Goal: Task Accomplishment & Management: Use online tool/utility

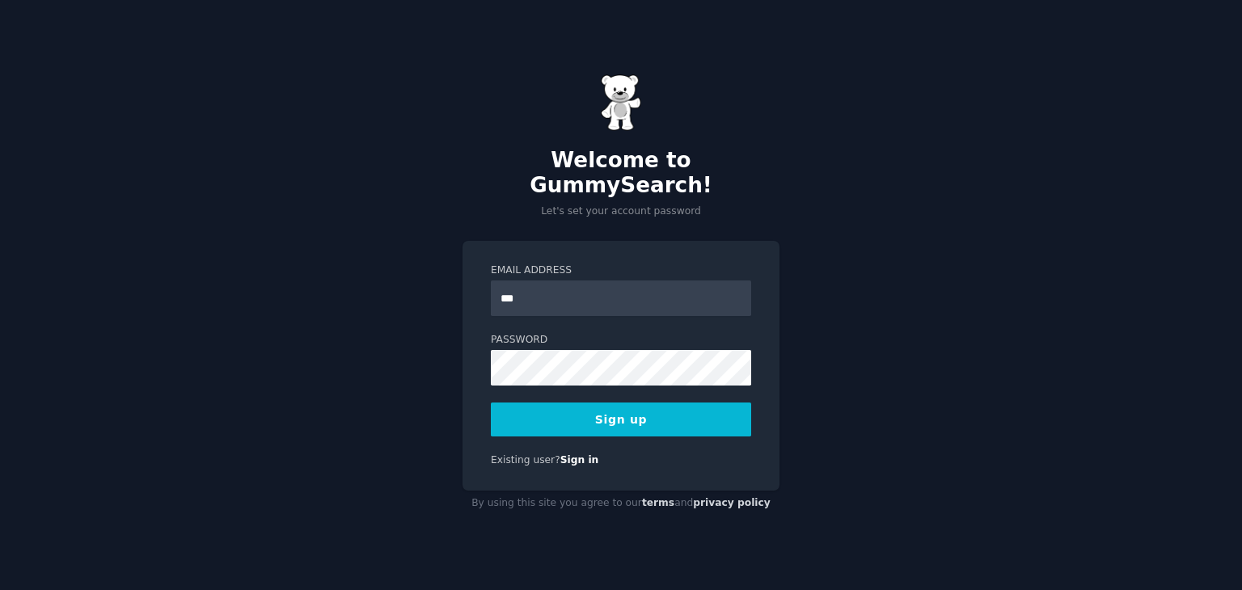
type input "**********"
click at [631, 403] on button "Sign up" at bounding box center [621, 420] width 260 height 34
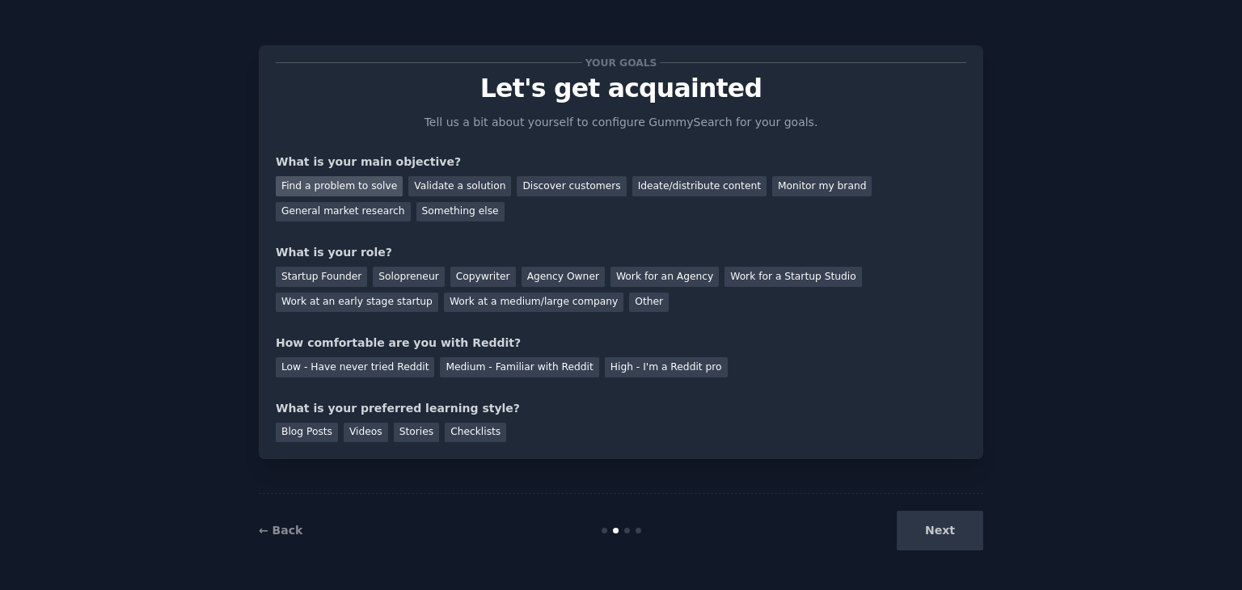
click at [345, 187] on div "Find a problem to solve" at bounding box center [339, 186] width 127 height 20
click at [427, 189] on div "Validate a solution" at bounding box center [459, 186] width 103 height 20
click at [358, 192] on div "Find a problem to solve" at bounding box center [339, 186] width 127 height 20
click at [397, 277] on div "Solopreneur" at bounding box center [408, 277] width 71 height 20
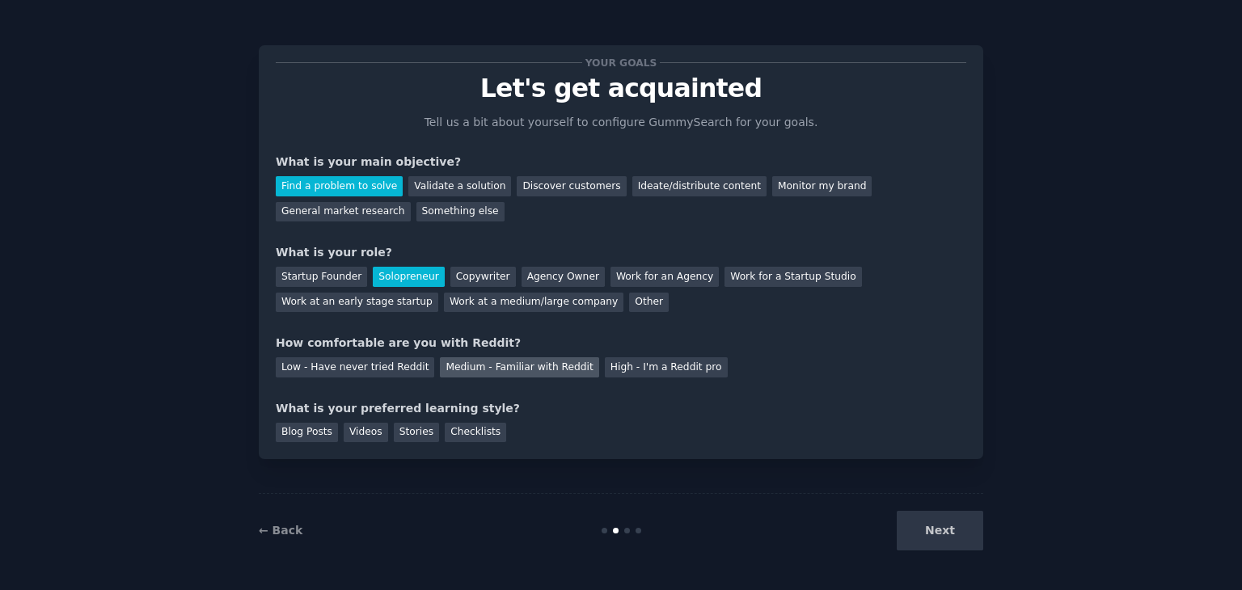
click at [455, 373] on div "Medium - Familiar with Reddit" at bounding box center [519, 368] width 159 height 20
click at [319, 435] on div "Blog Posts" at bounding box center [307, 433] width 62 height 20
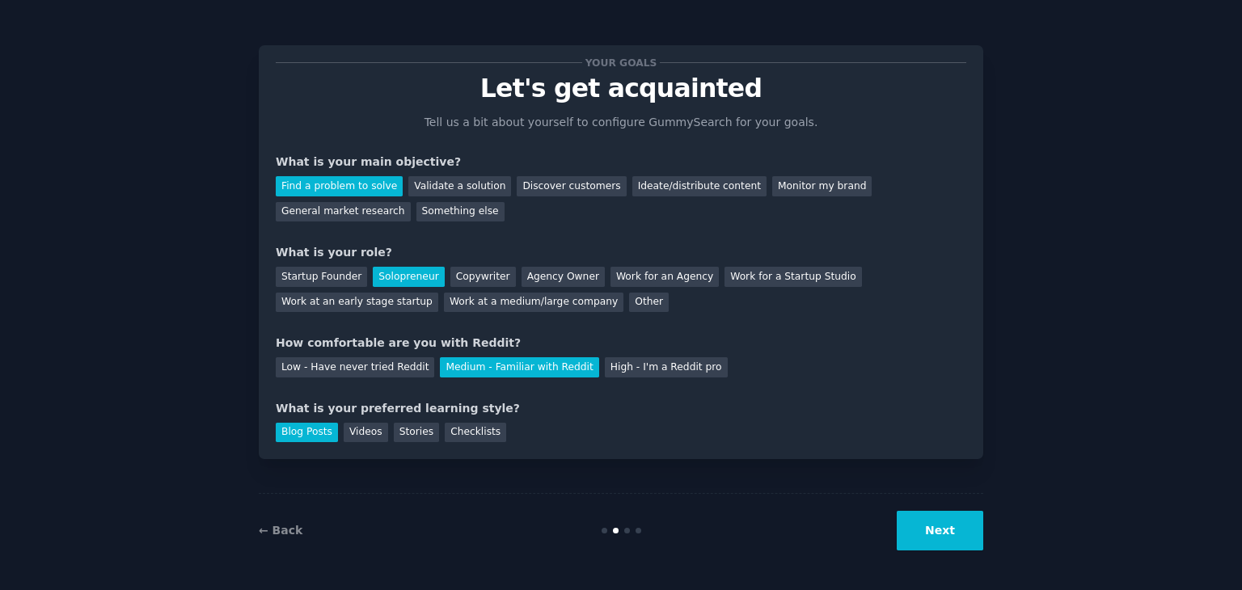
click at [933, 527] on button "Next" at bounding box center [940, 531] width 87 height 40
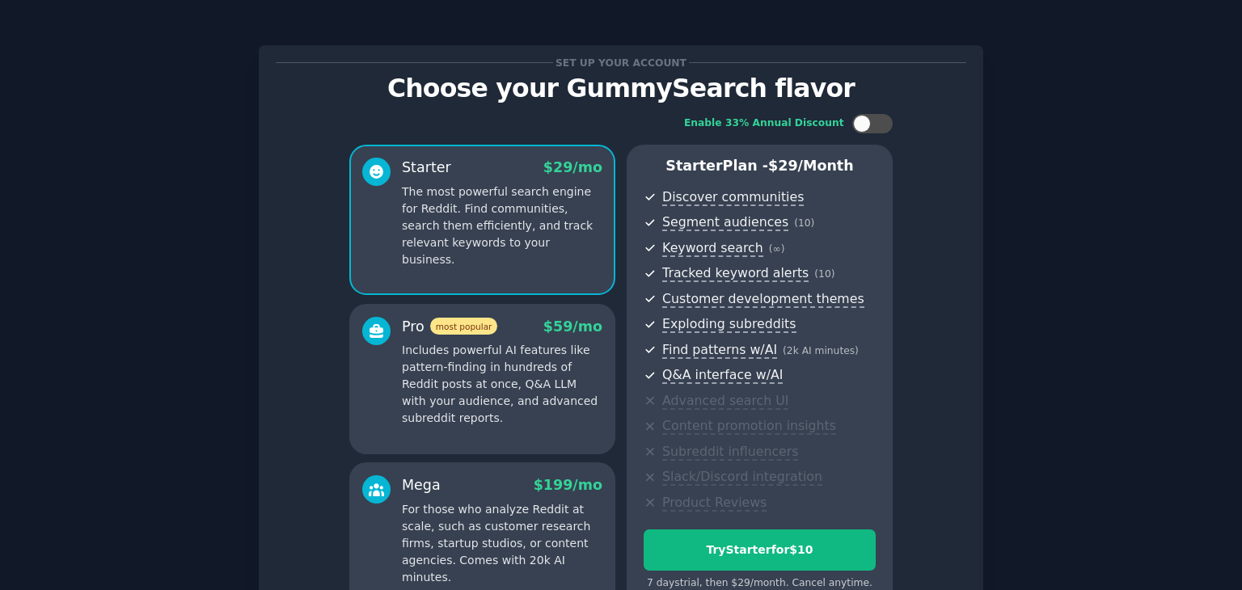
click at [1058, 372] on div "Set up your account Choose your GummySearch flavor Enable 33% Annual Discount S…" at bounding box center [621, 384] width 1197 height 722
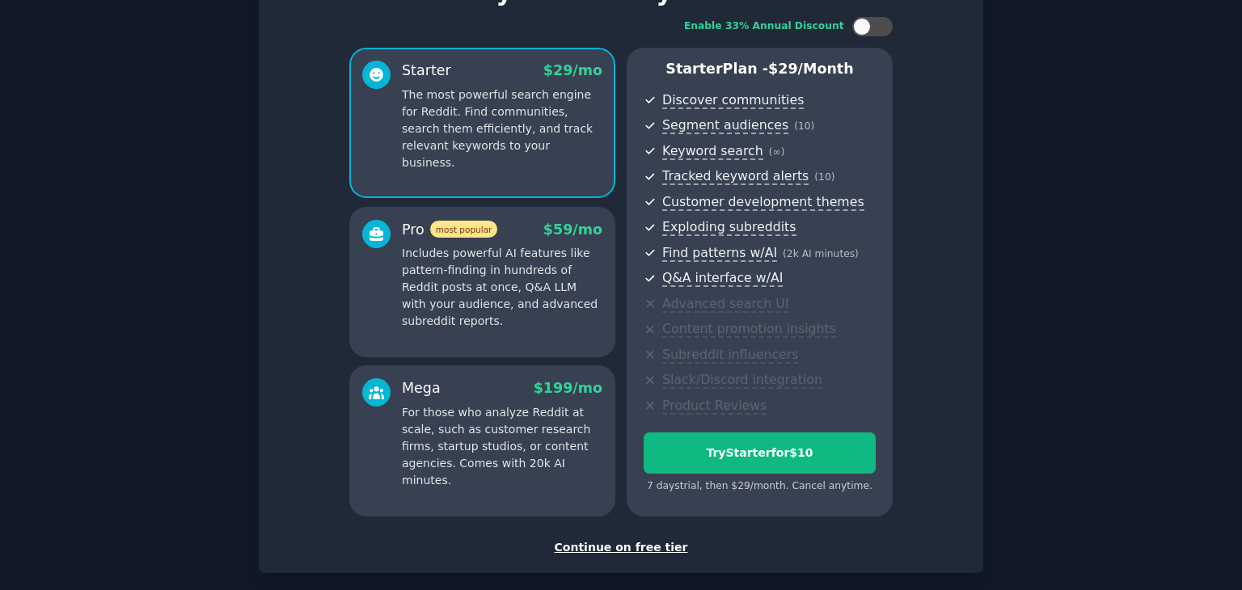
scroll to position [129, 0]
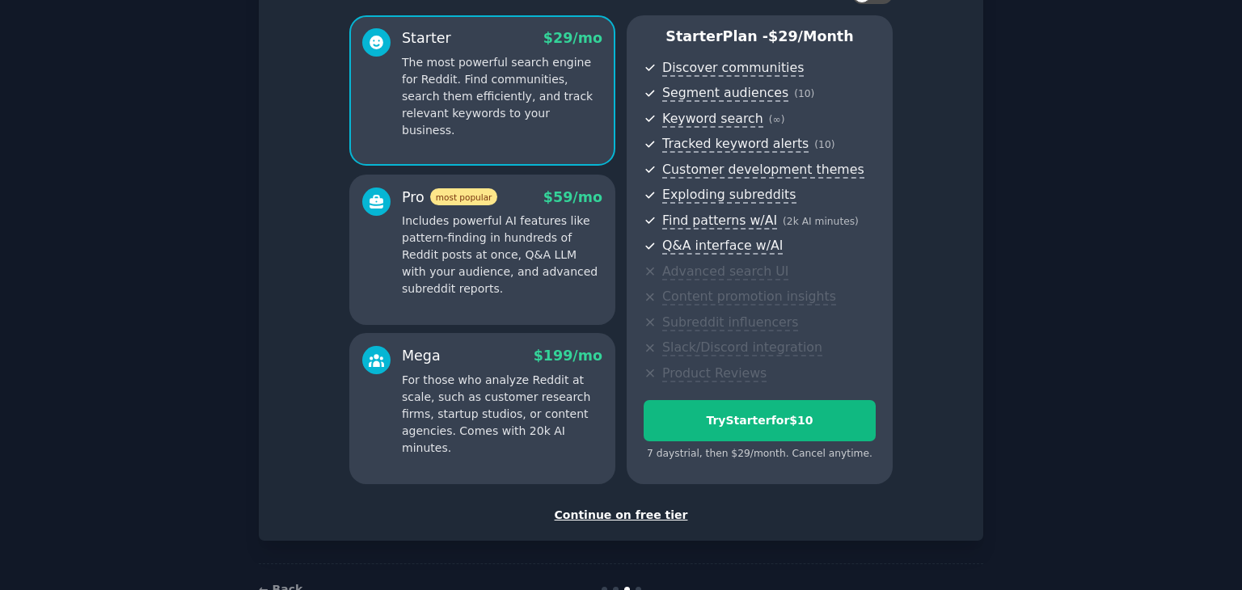
click at [637, 519] on div "Continue on free tier" at bounding box center [621, 515] width 691 height 17
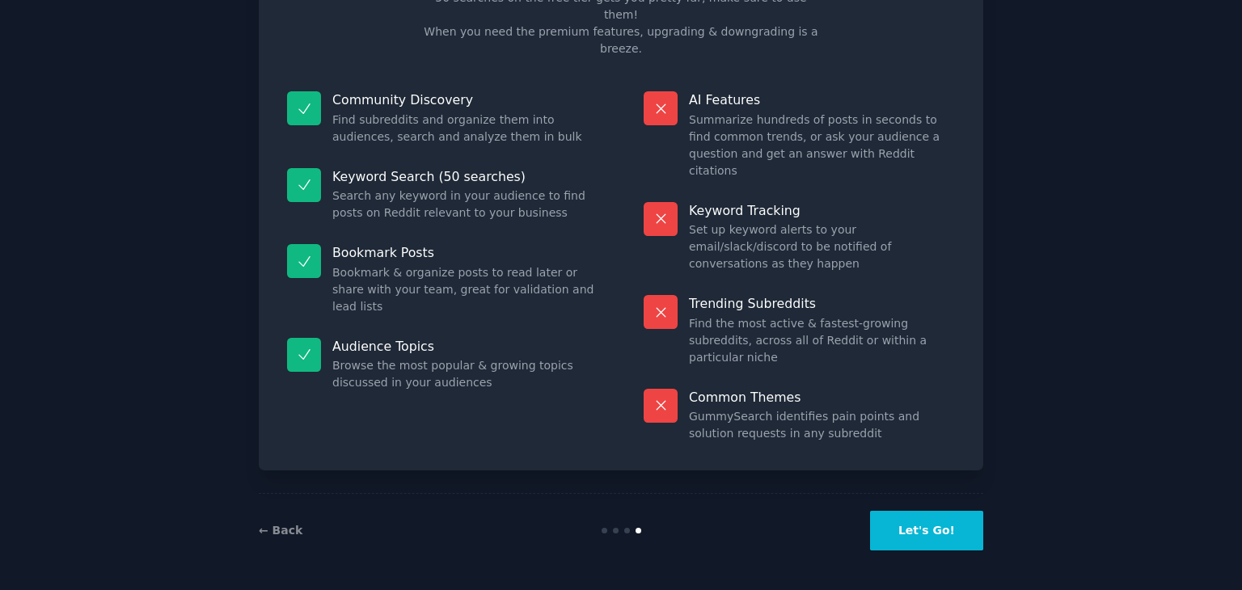
scroll to position [39, 0]
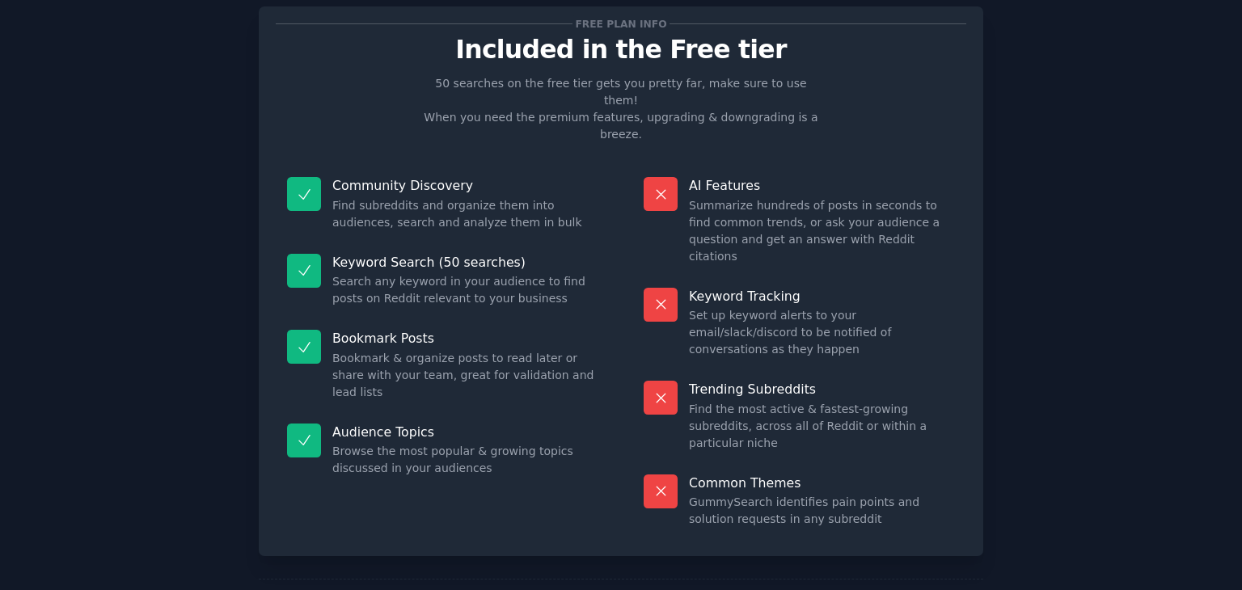
click at [772, 277] on div "Keyword Tracking Set up keyword alerts to your email/slack/discord to be notifi…" at bounding box center [800, 324] width 334 height 94
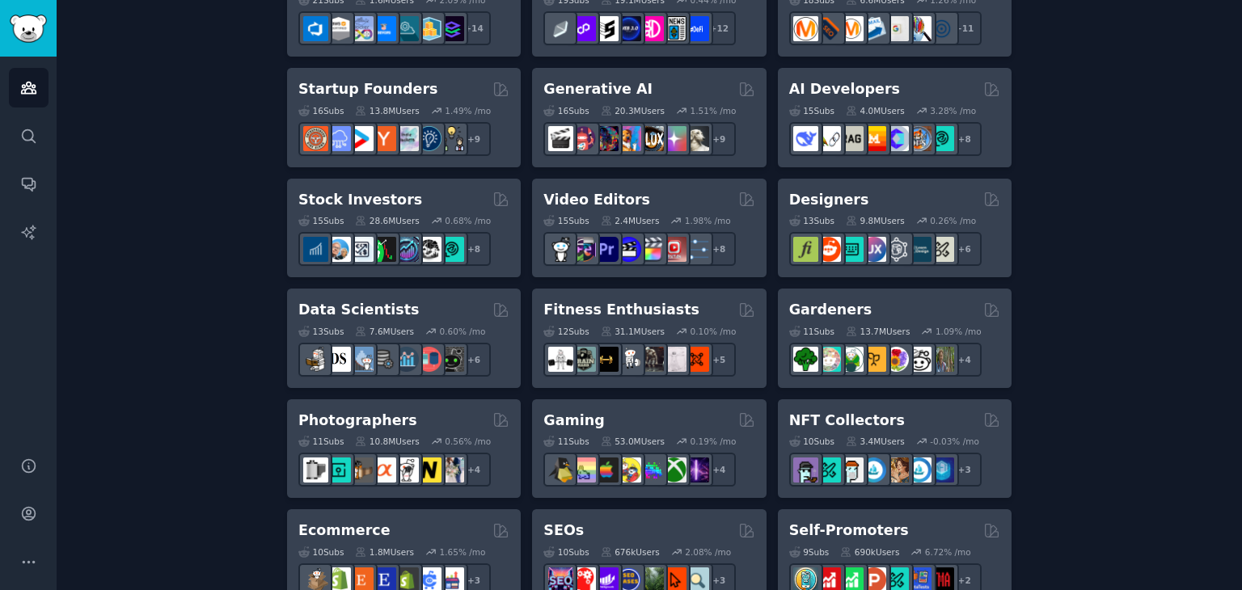
scroll to position [466, 0]
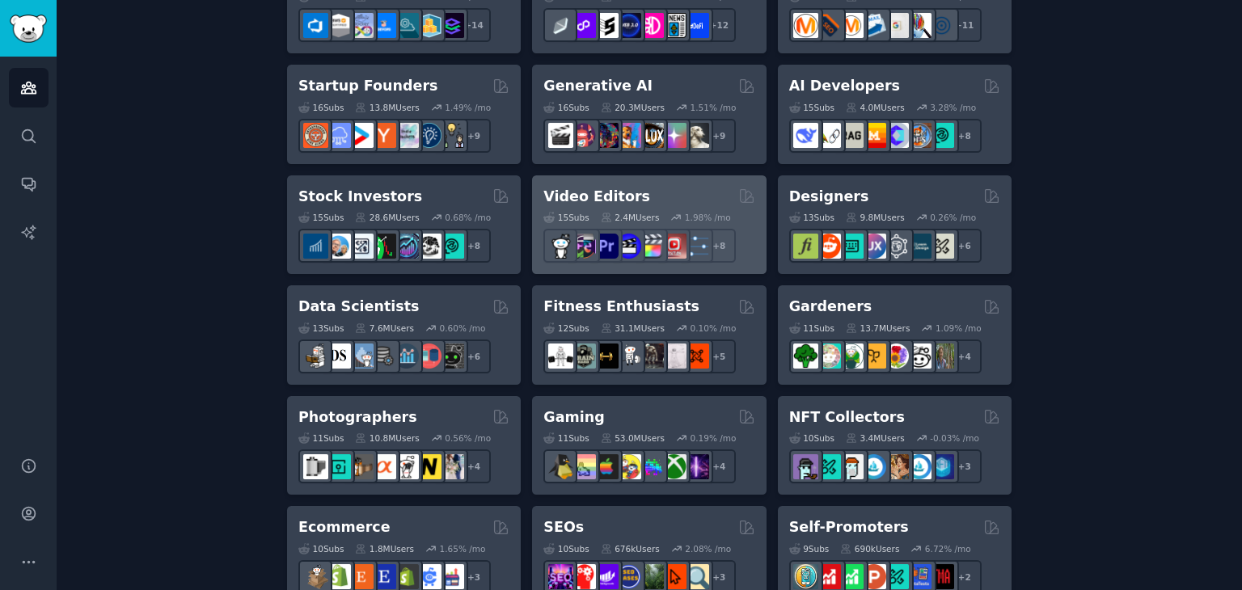
click at [713, 197] on div "Video Editors Curated by GummySearch" at bounding box center [649, 197] width 211 height 20
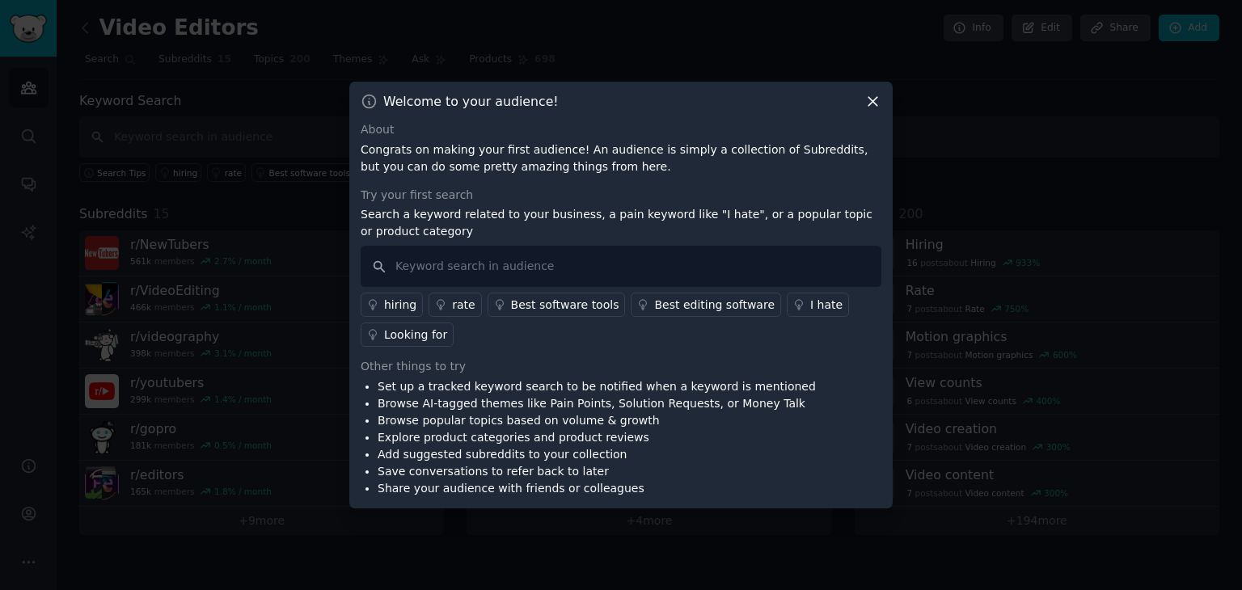
click at [673, 308] on div "Best editing software" at bounding box center [714, 305] width 121 height 17
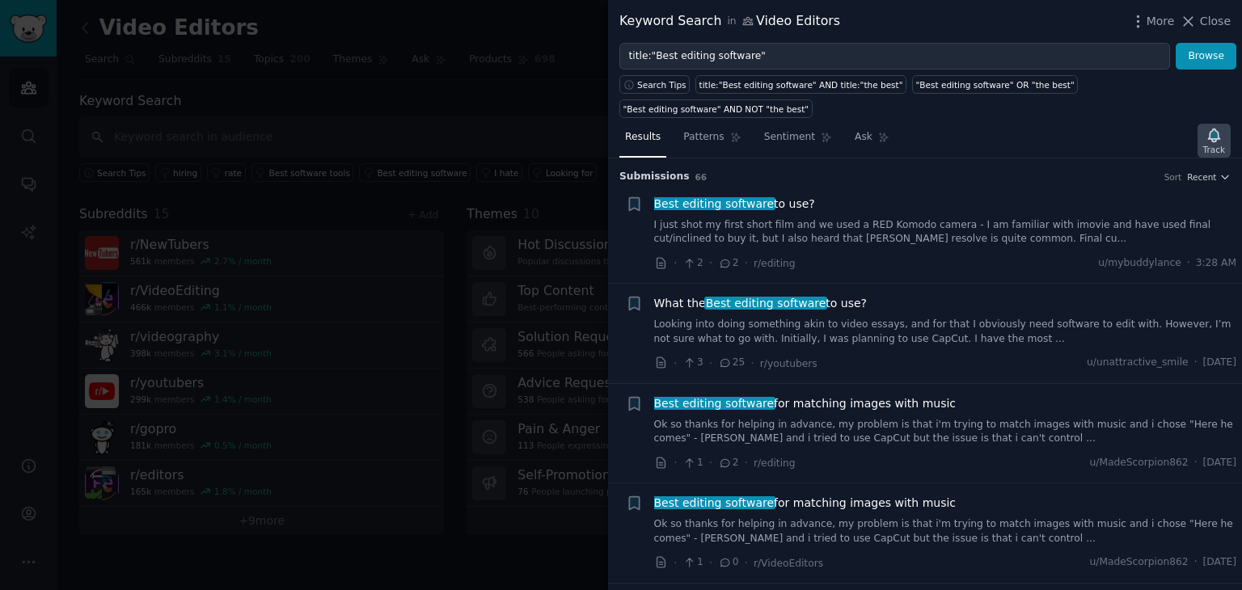
click at [1214, 129] on icon "button" at bounding box center [1213, 135] width 11 height 13
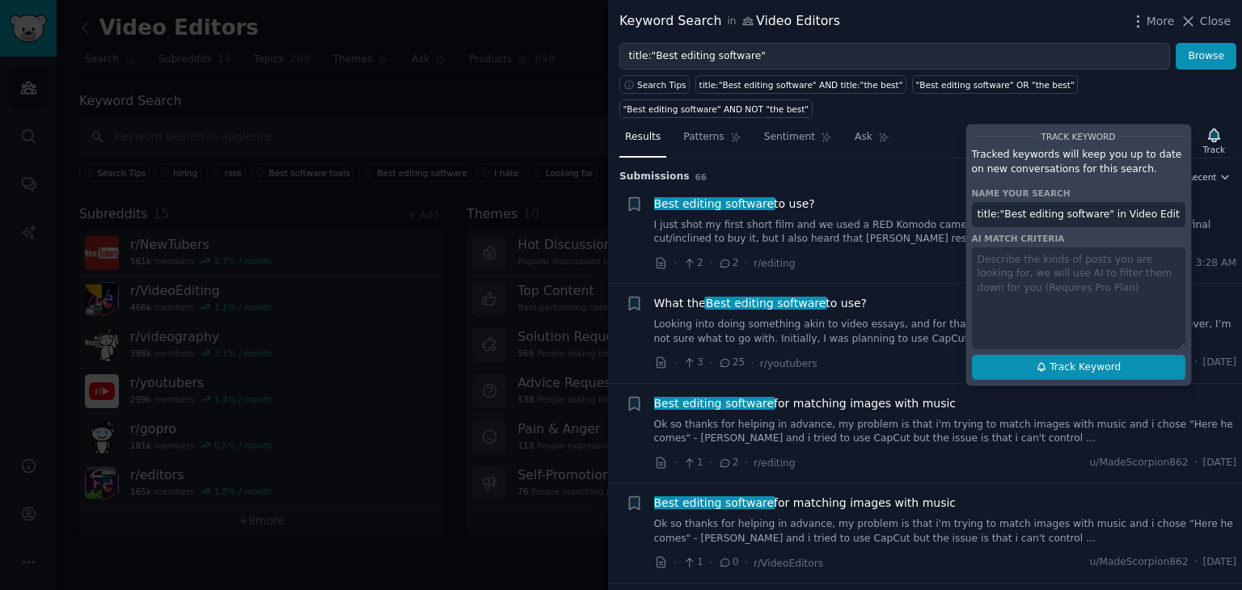
click at [1080, 361] on span "Track Keyword" at bounding box center [1085, 368] width 71 height 15
type input "title:"Best editing software" in Video Editors"
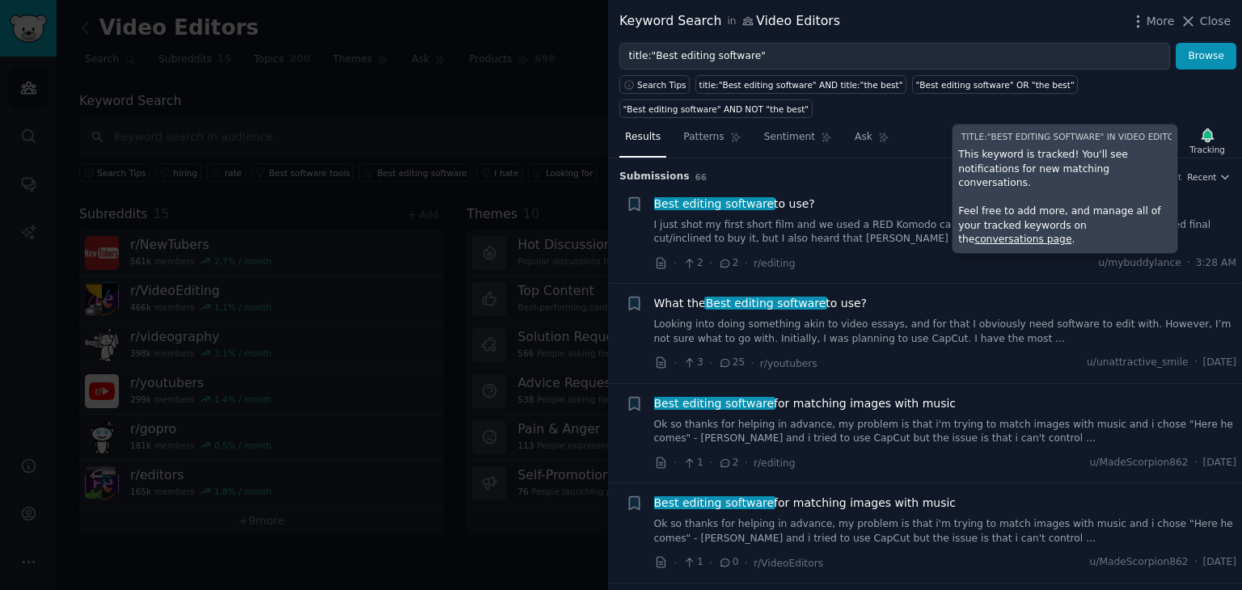
click at [972, 353] on li "+ What the Best editing software to use? Looking into doing something akin to v…" at bounding box center [925, 333] width 634 height 99
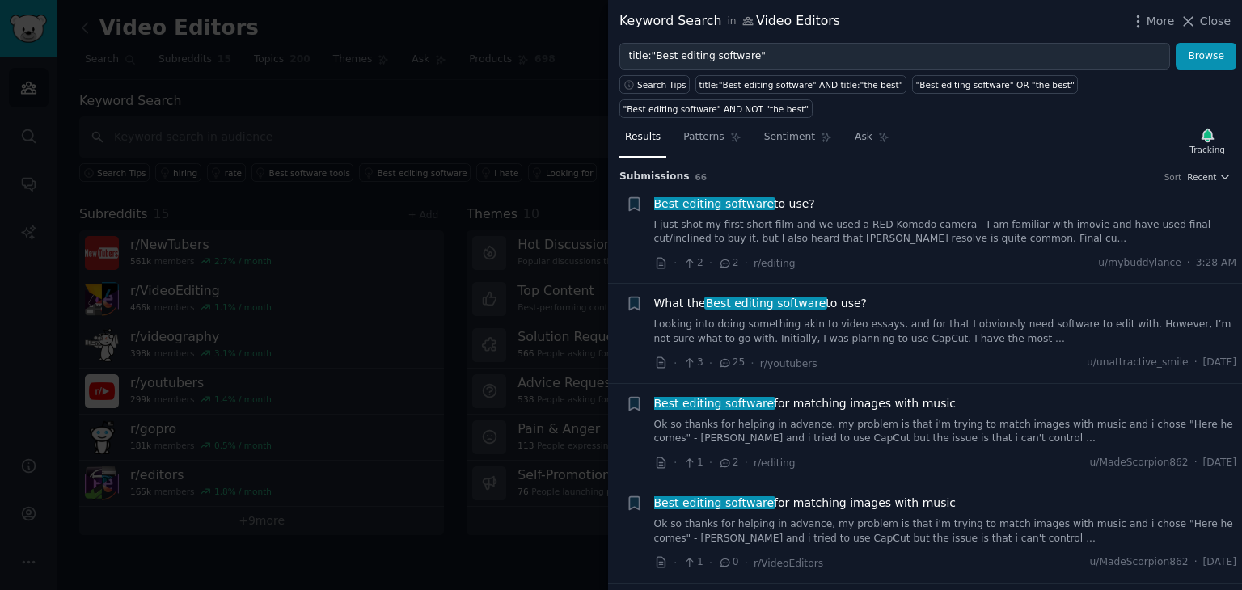
click at [971, 339] on li "+ What the Best editing software to use? Looking into doing something akin to v…" at bounding box center [925, 333] width 634 height 99
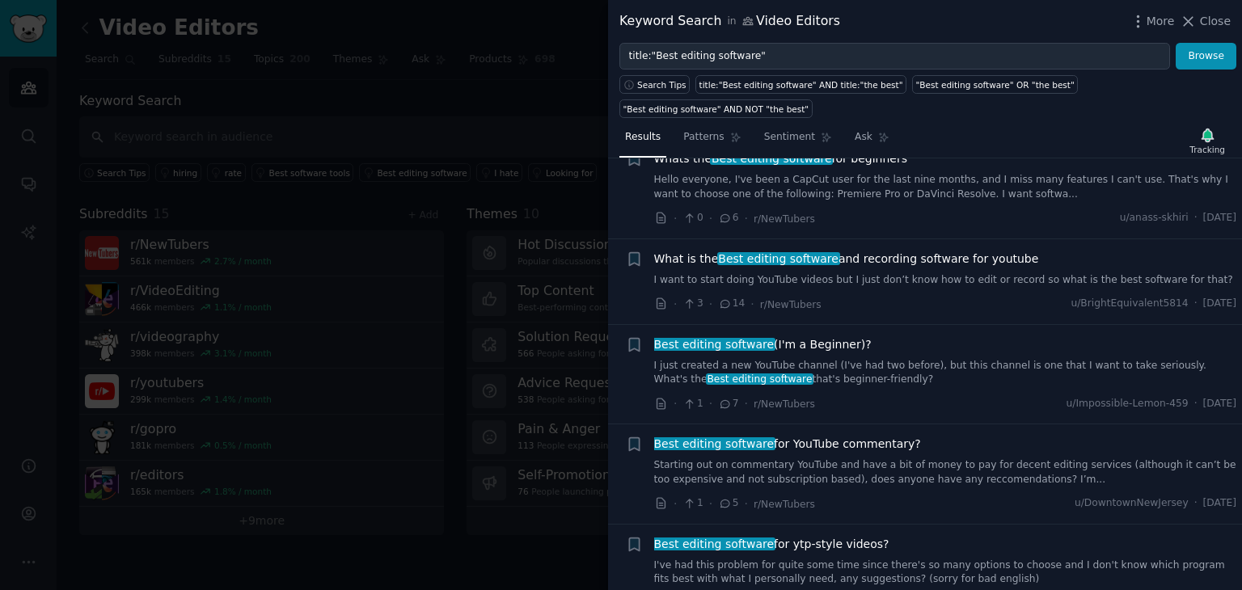
scroll to position [777, 0]
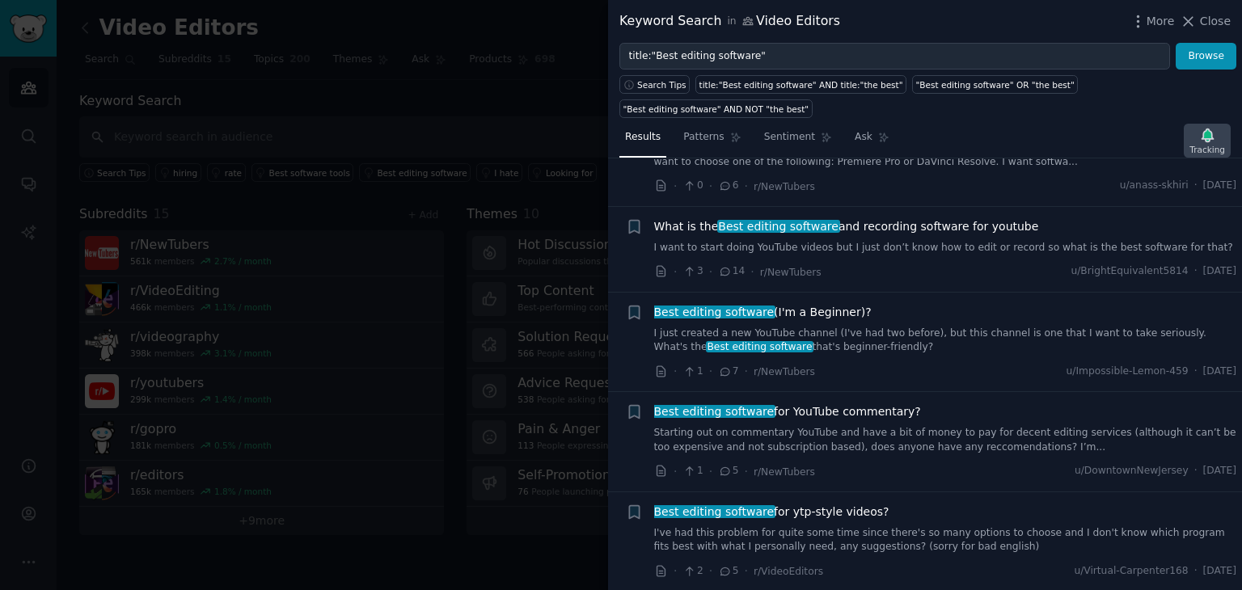
click at [1211, 144] on div "Tracking" at bounding box center [1208, 149] width 36 height 11
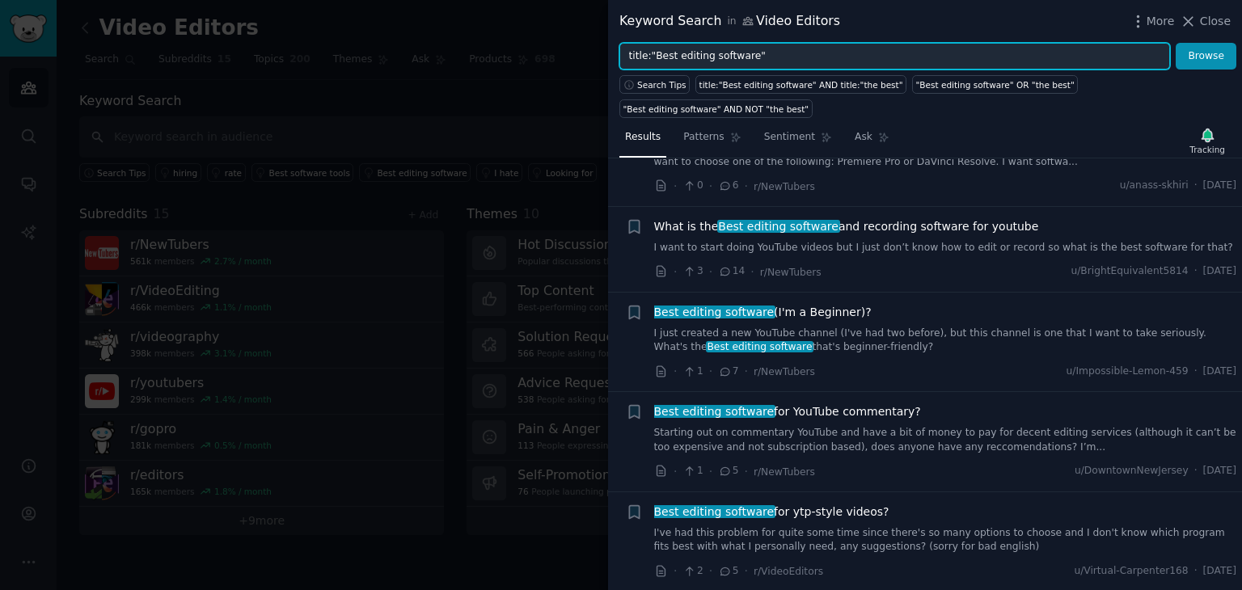
click at [1043, 61] on input "title:"Best editing software"" at bounding box center [895, 57] width 551 height 28
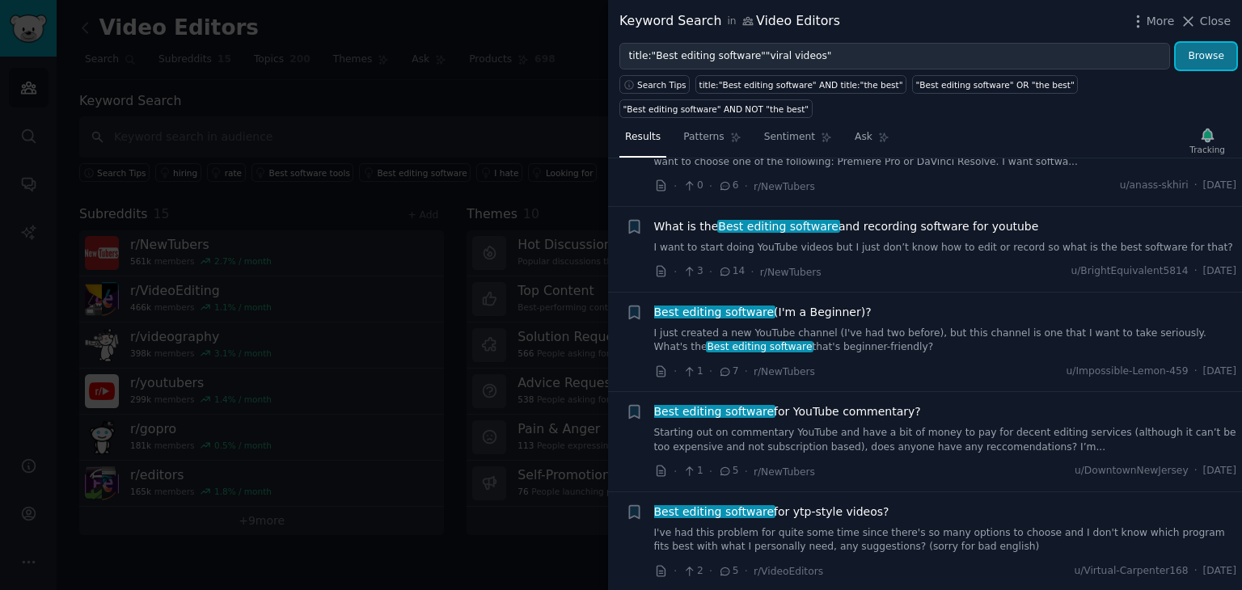
click at [1217, 61] on button "Browse" at bounding box center [1206, 57] width 61 height 28
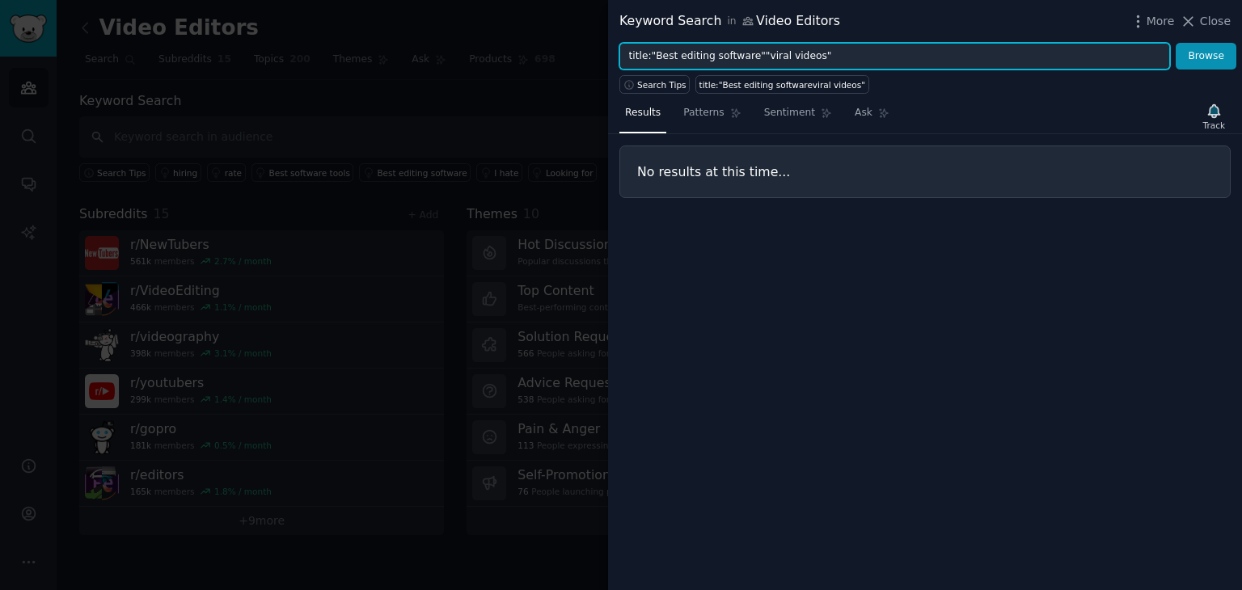
click at [743, 56] on input "title:"Best editing software""viral videos"" at bounding box center [895, 57] width 551 height 28
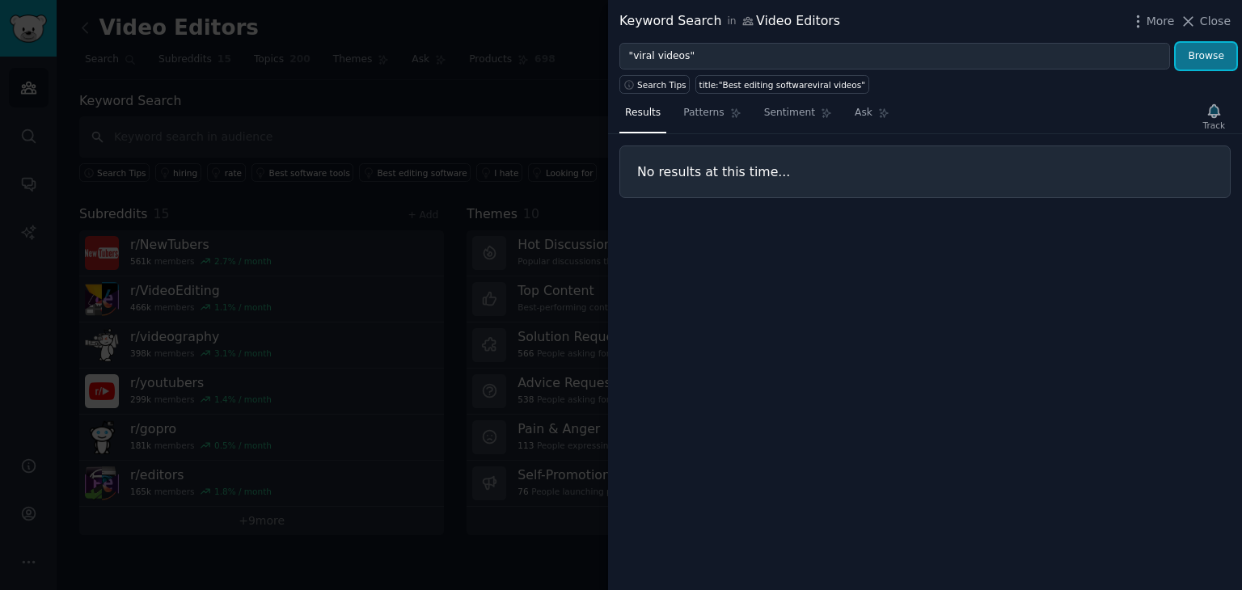
click at [1196, 56] on button "Browse" at bounding box center [1206, 57] width 61 height 28
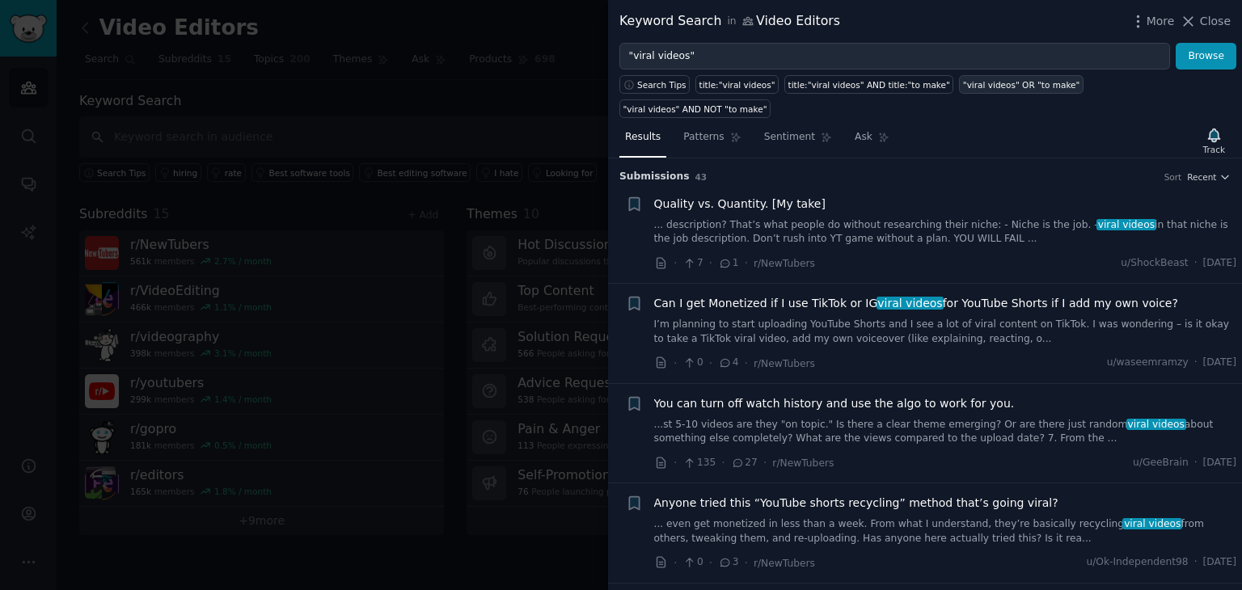
click at [963, 82] on div ""viral videos" OR "to make"" at bounding box center [1021, 84] width 117 height 11
type input ""viral videos" OR "to make""
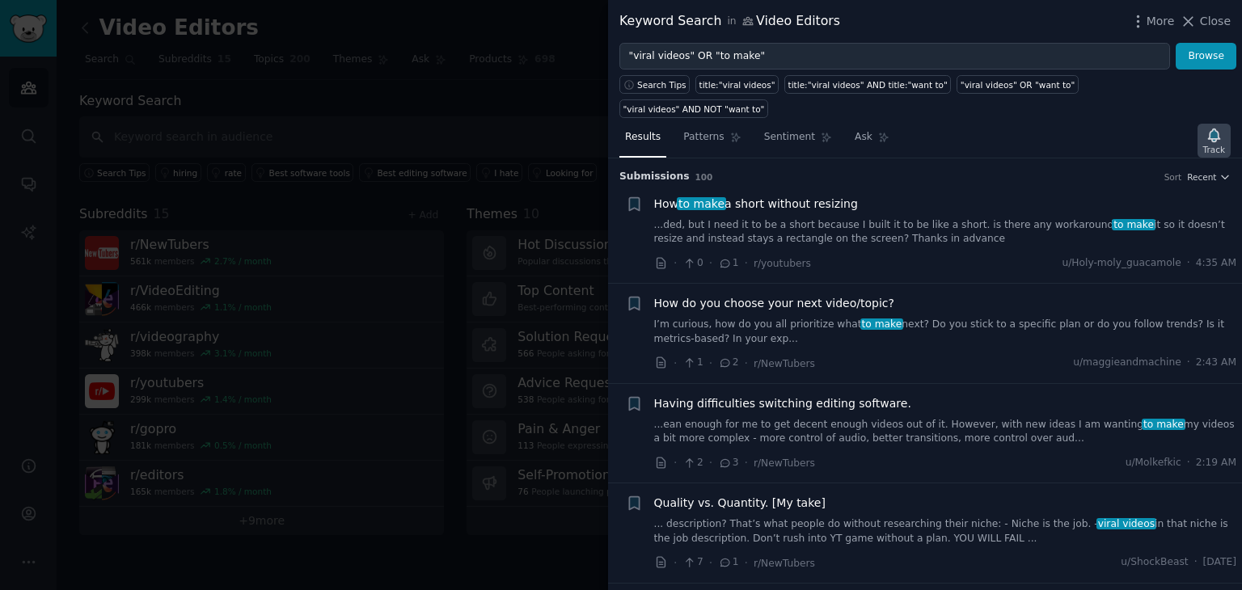
click at [1216, 129] on icon "button" at bounding box center [1213, 135] width 11 height 13
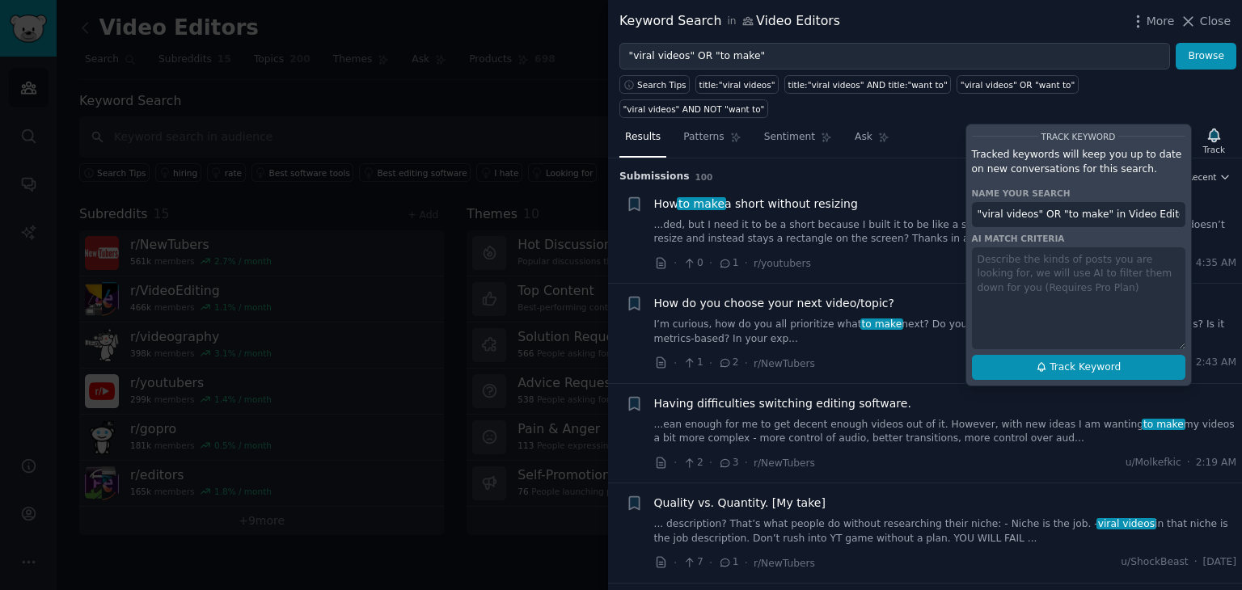
click at [1061, 361] on span "Track Keyword" at bounding box center [1085, 368] width 71 height 15
type input ""viral videos" OR "to make" in Video Editors"
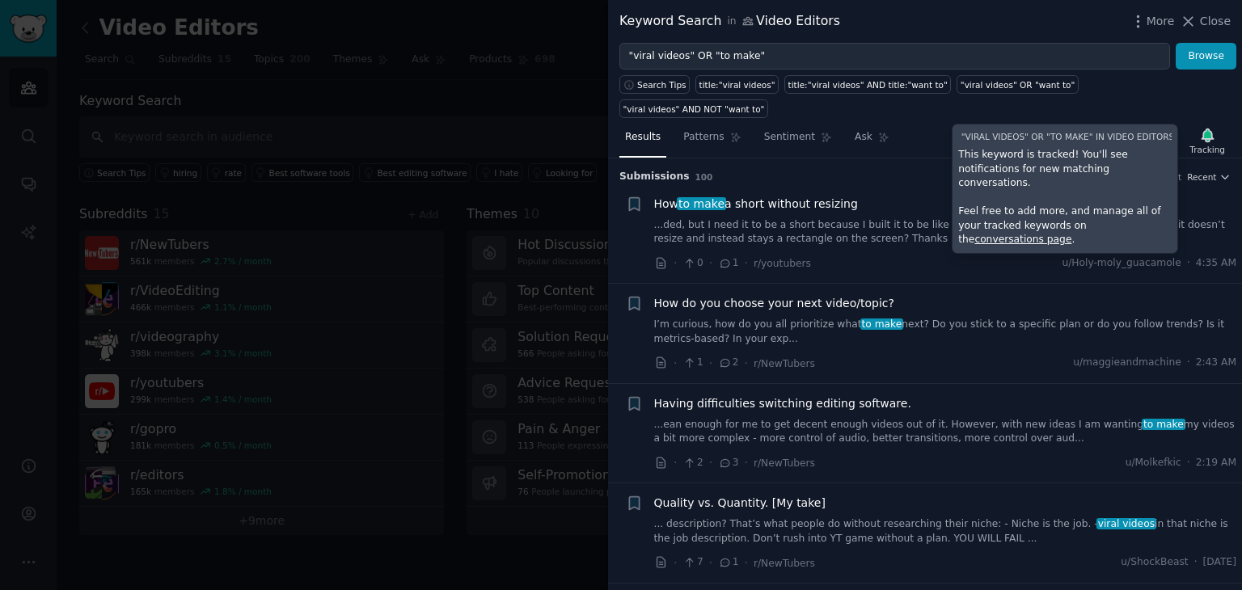
click at [882, 453] on li "+ Having difficulties switching editing software. ...ean enough for me to get d…" at bounding box center [925, 433] width 634 height 99
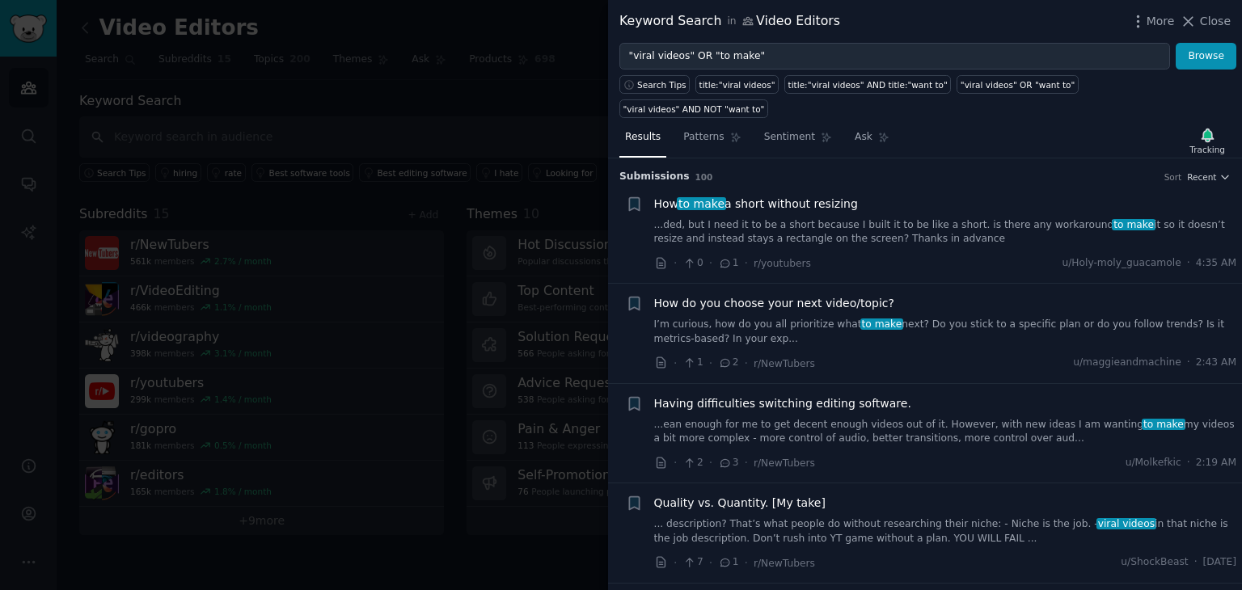
click at [923, 455] on li "+ Having difficulties switching editing software. ...ean enough for me to get d…" at bounding box center [925, 433] width 634 height 99
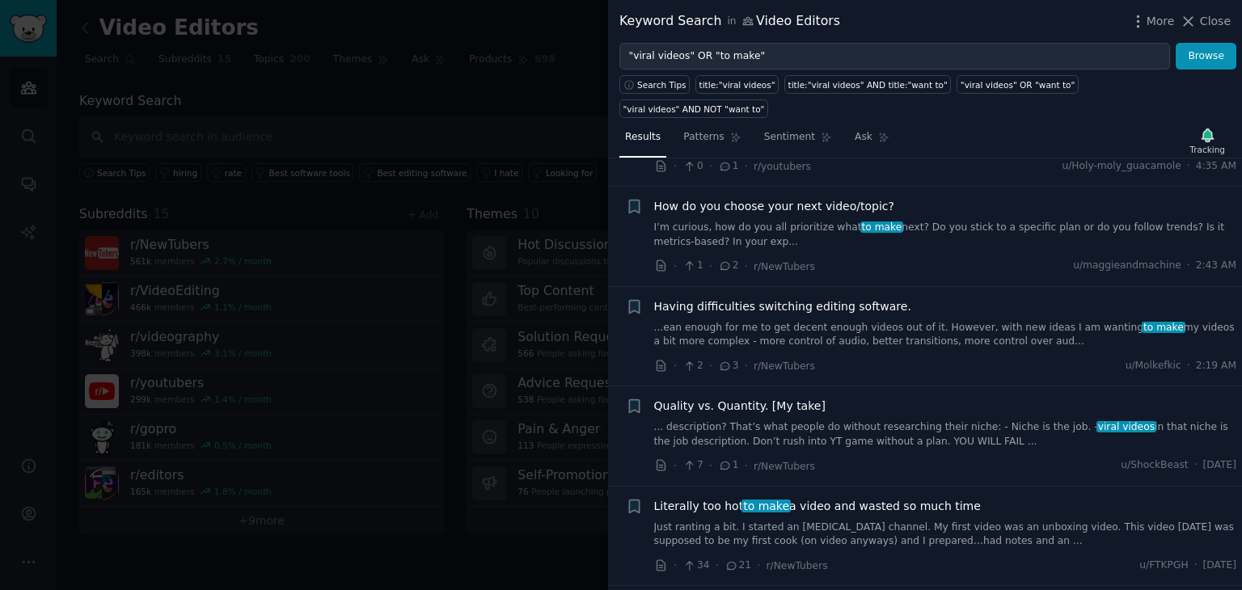
scroll to position [129, 0]
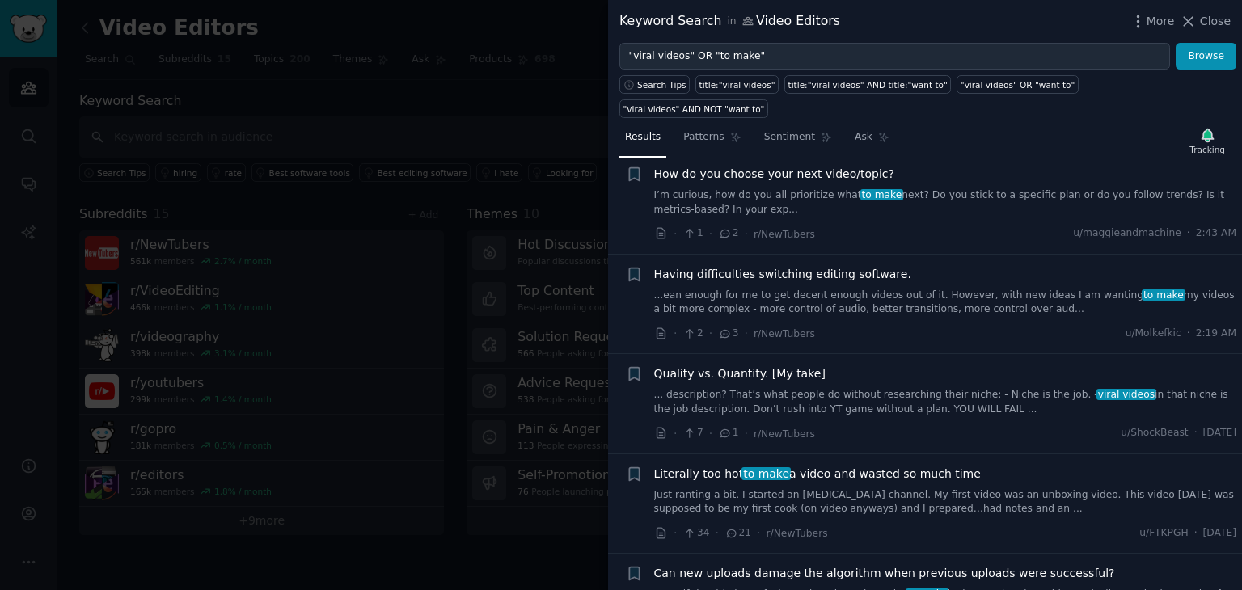
click at [739, 366] on span "Quality vs. Quantity. [My take]" at bounding box center [739, 374] width 171 height 17
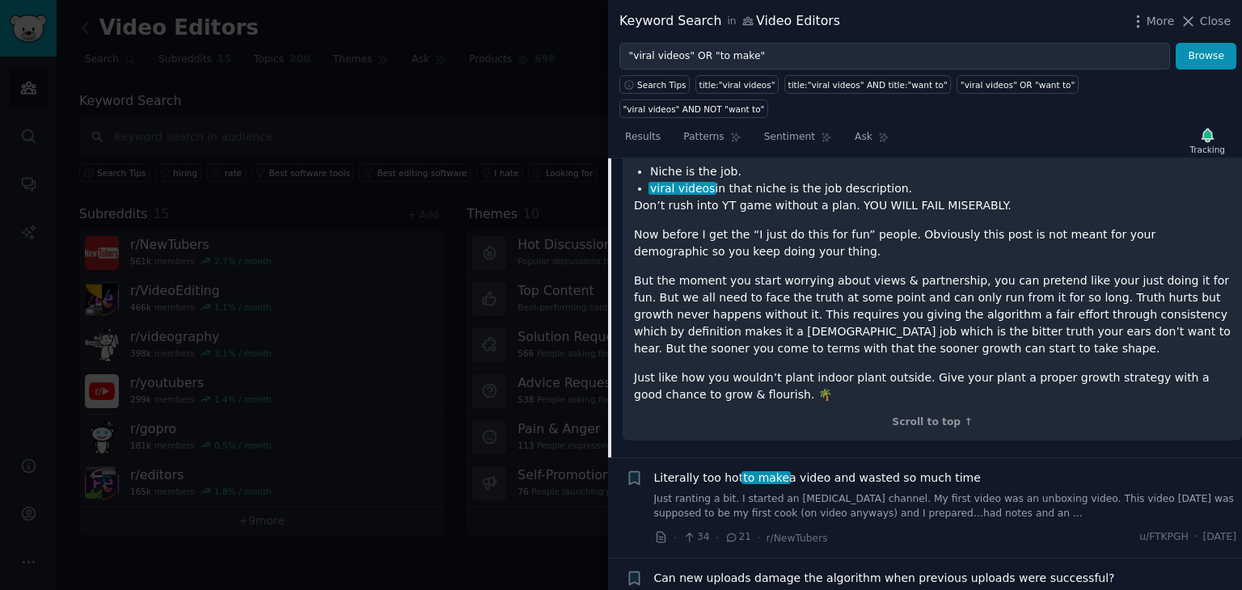
scroll to position [745, 0]
click at [959, 313] on div "My take on this topic is very simple. It’s like showing up to work. You won’t g…" at bounding box center [932, 160] width 597 height 483
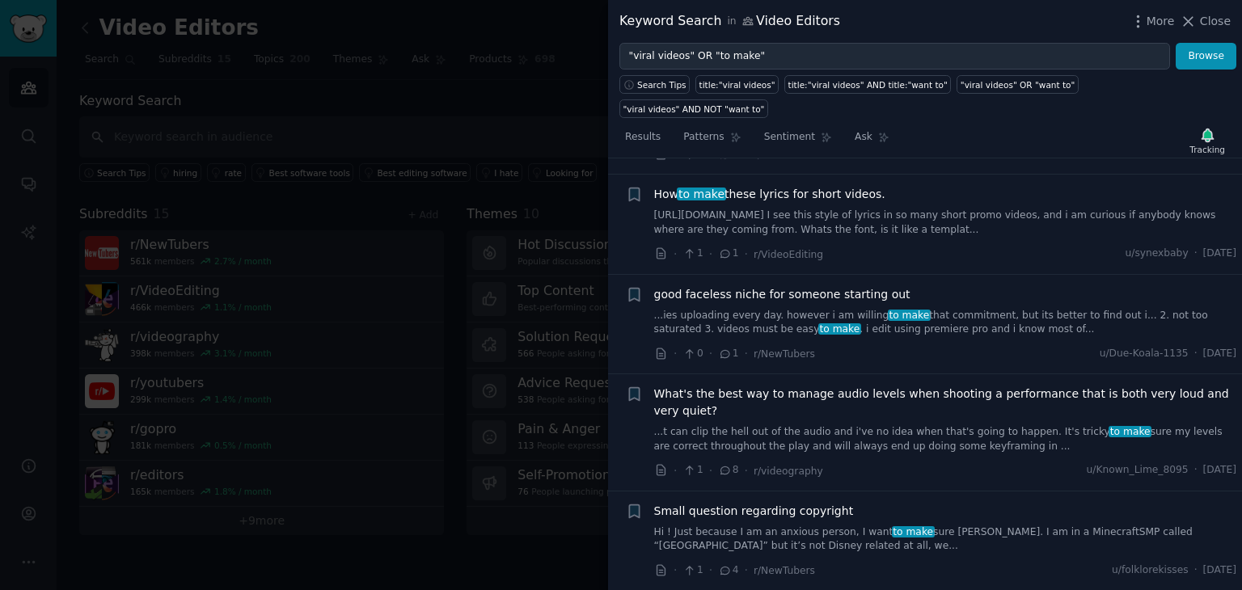
scroll to position [1230, 0]
click at [799, 283] on span "good faceless niche for someone starting out" at bounding box center [782, 291] width 256 height 17
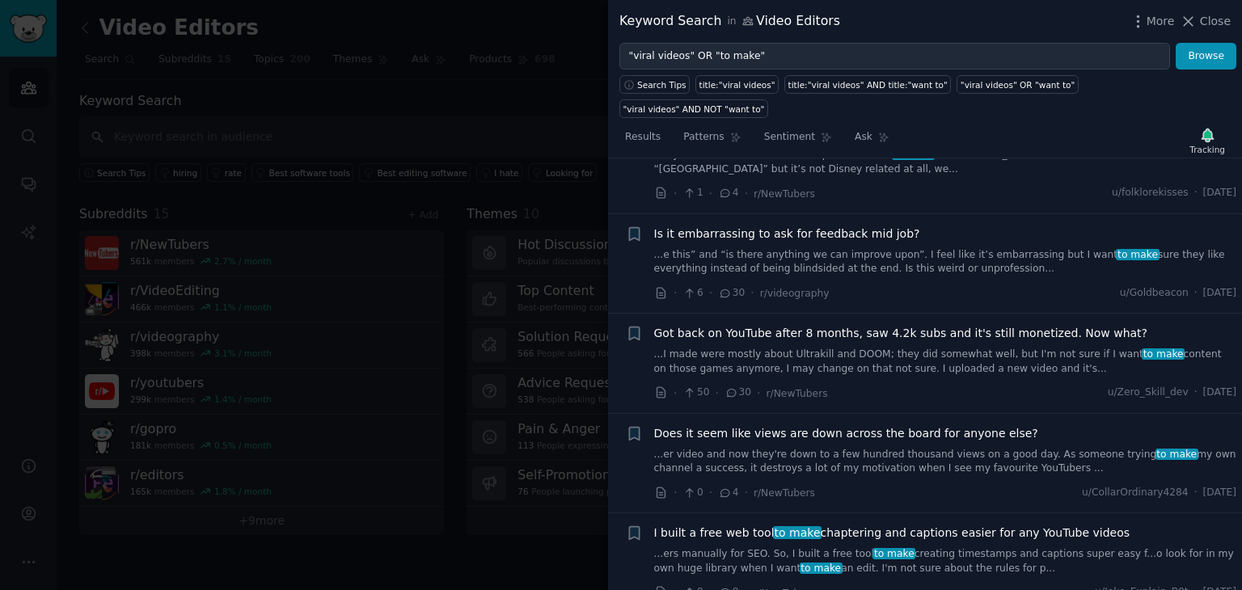
scroll to position [1370, 0]
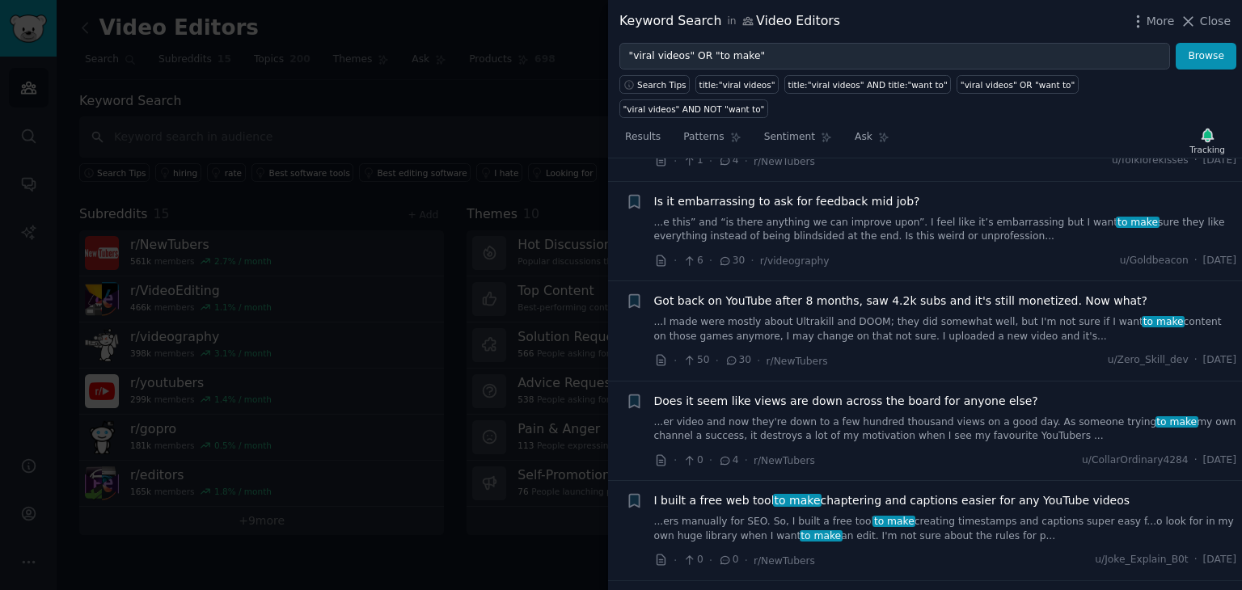
click at [892, 293] on span "Got back on YouTube after 8 months, saw 4.2k subs and it's still monetized. Now…" at bounding box center [901, 301] width 494 height 17
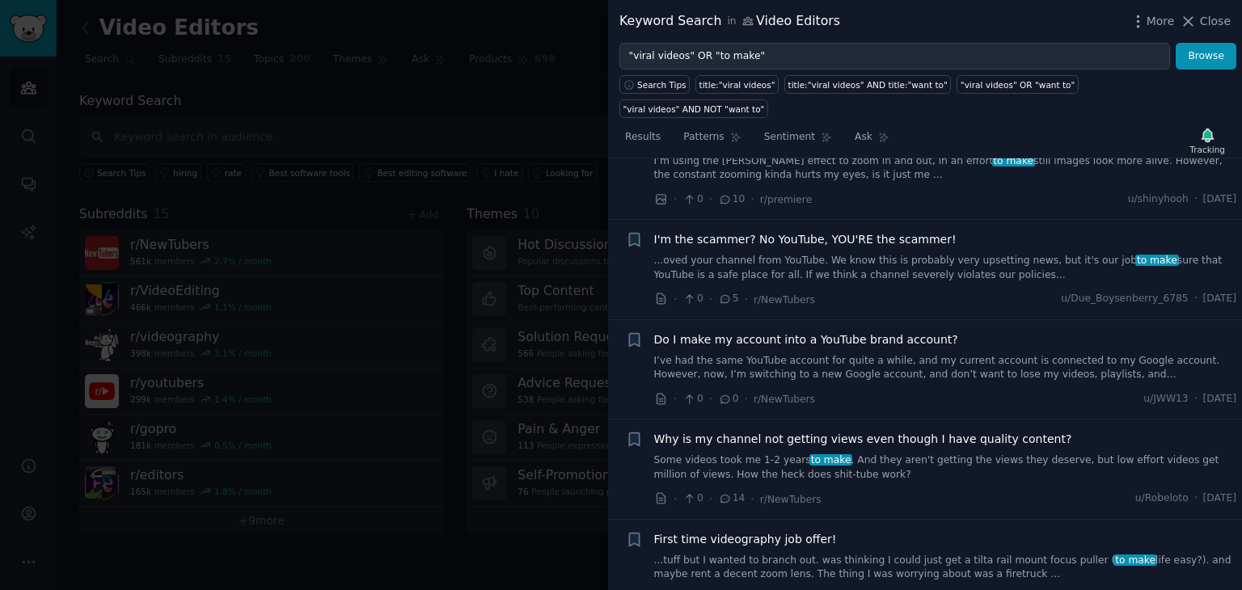
scroll to position [2158, 0]
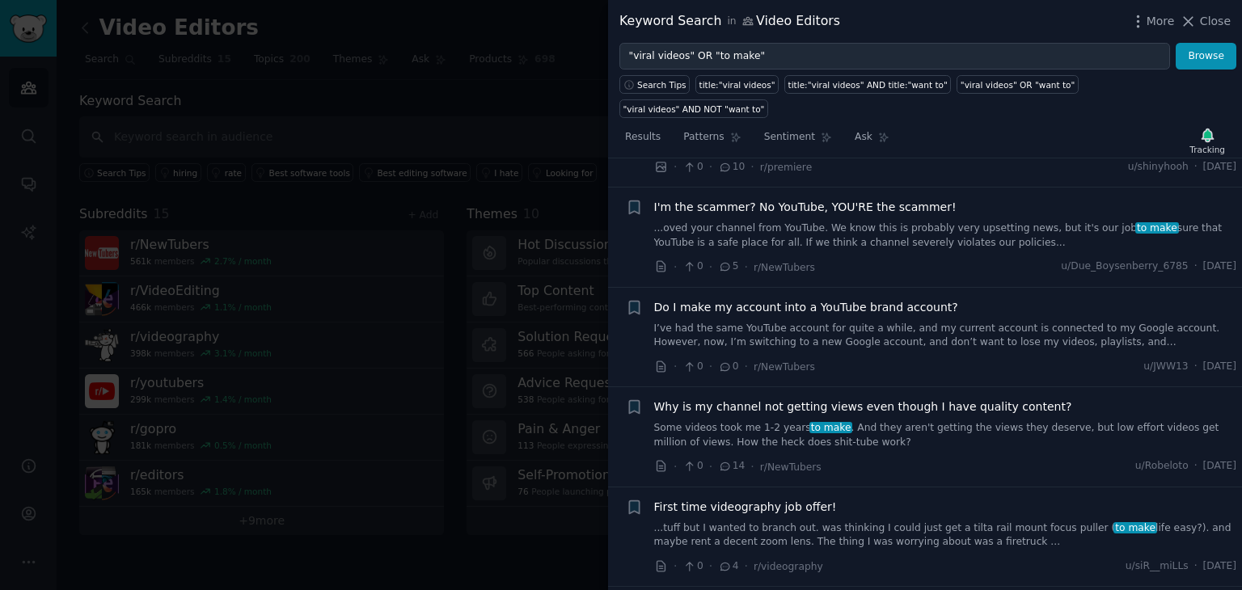
click at [892, 299] on span "Do I make my account into a YouTube brand account?" at bounding box center [806, 307] width 304 height 17
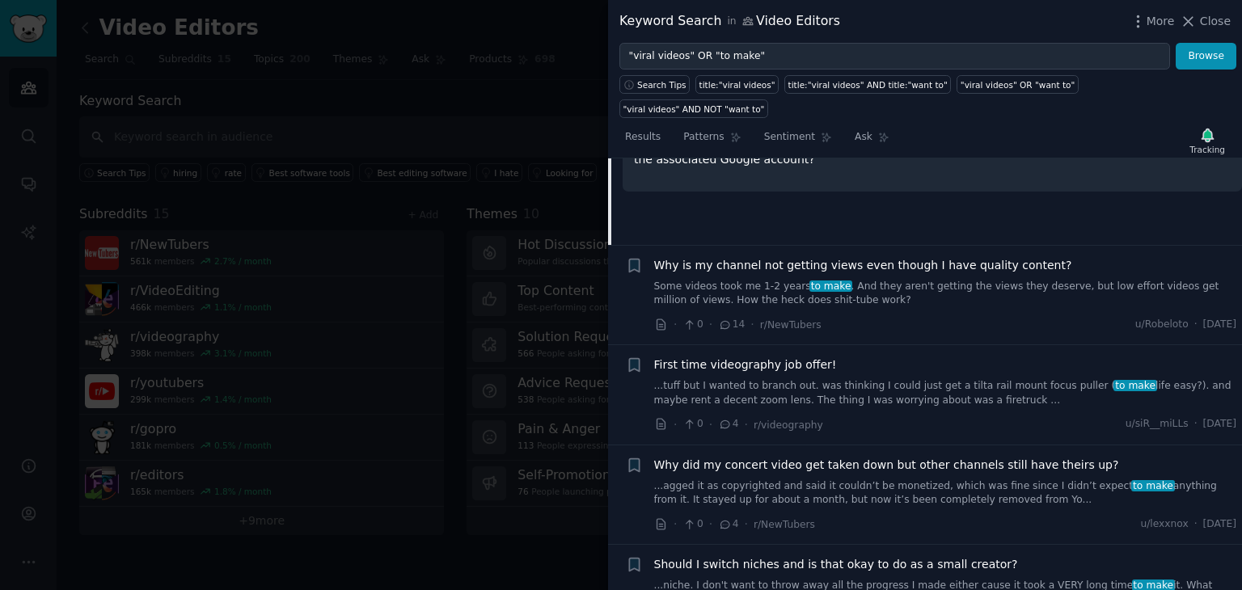
scroll to position [2197, 0]
click at [892, 279] on link "Some videos took me 1-2 years to make . And they aren't getting the views they …" at bounding box center [945, 293] width 583 height 28
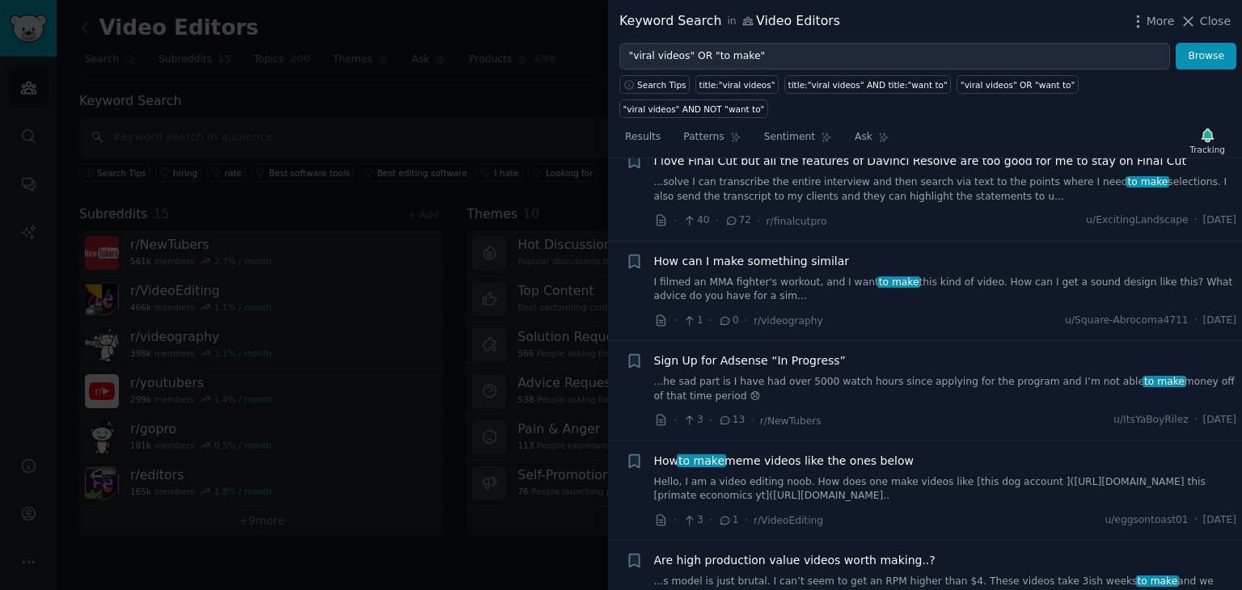
scroll to position [3721, 0]
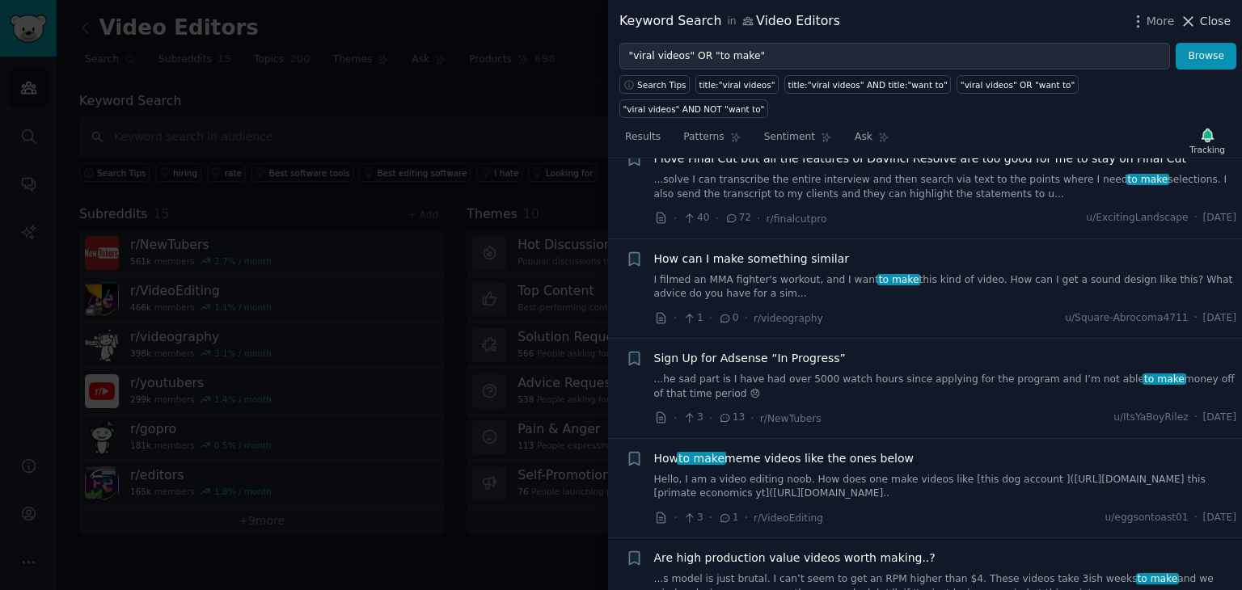
click at [1217, 23] on span "Close" at bounding box center [1215, 21] width 31 height 17
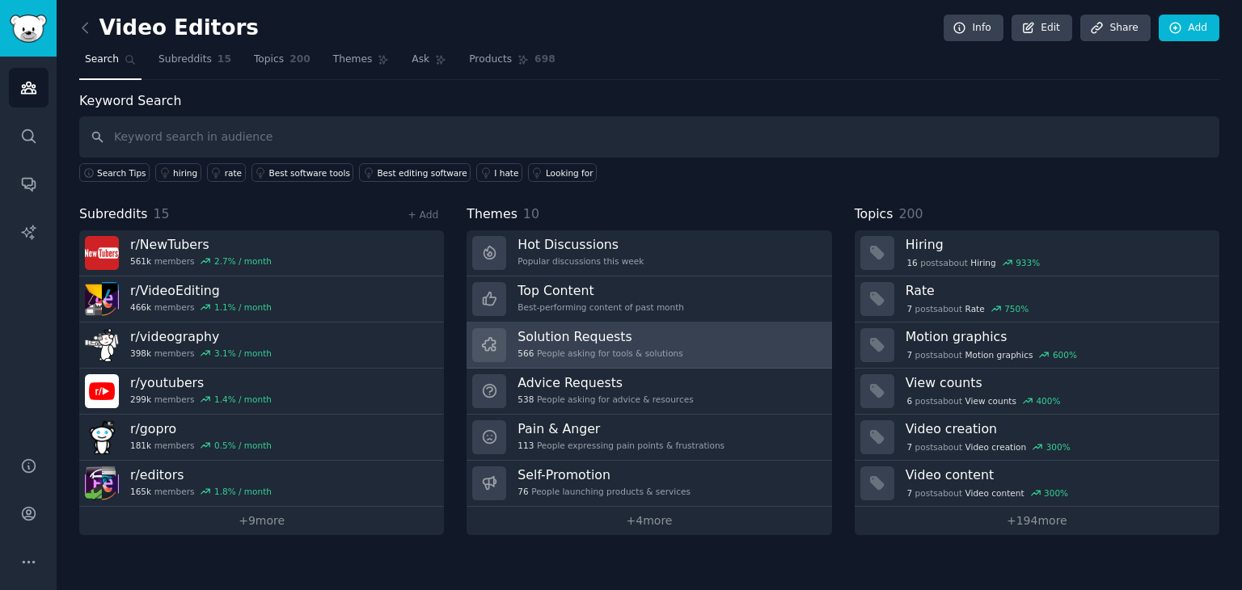
click at [596, 338] on h3 "Solution Requests" at bounding box center [600, 336] width 165 height 17
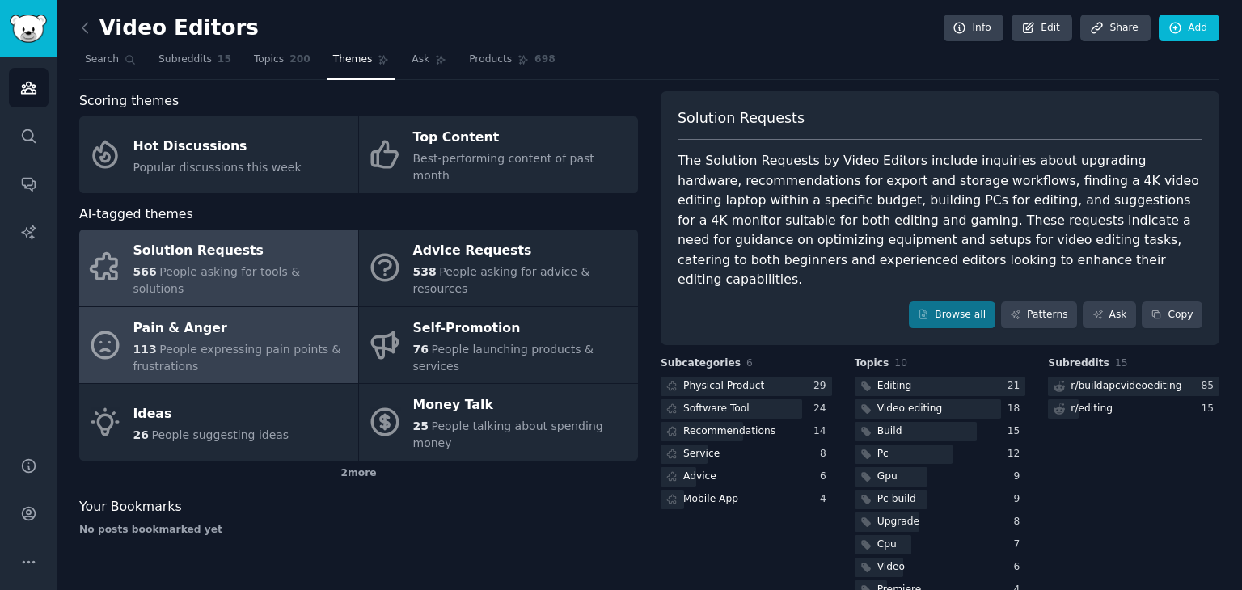
click at [210, 343] on span "People expressing pain points & frustrations" at bounding box center [237, 358] width 208 height 30
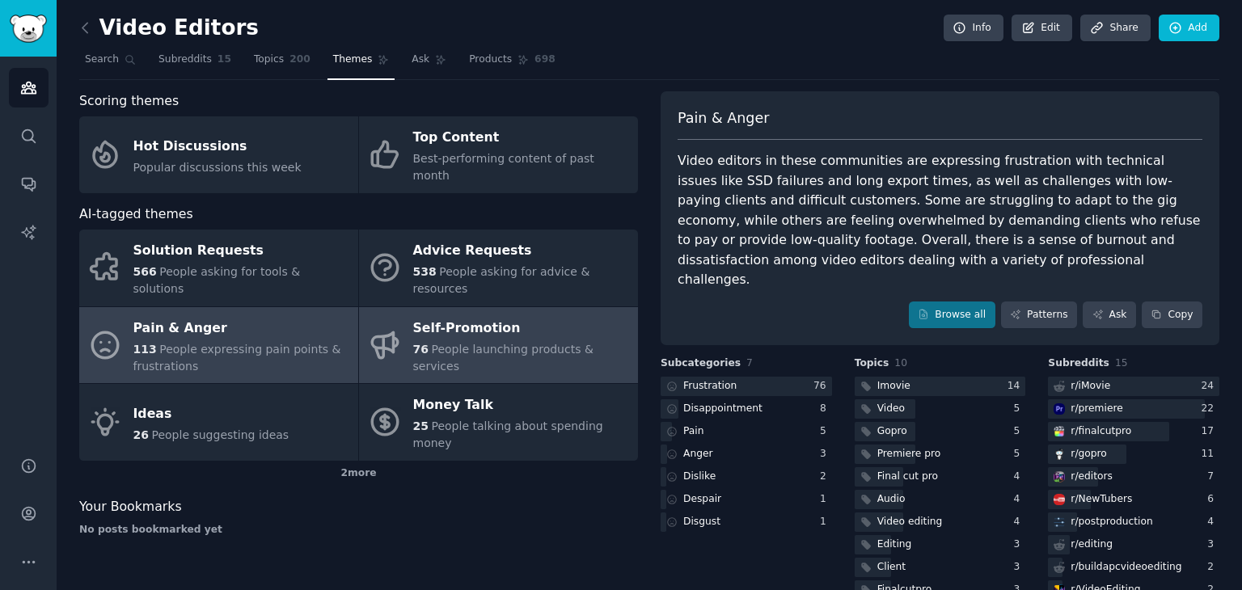
click at [474, 315] on div "Self-Promotion" at bounding box center [521, 328] width 217 height 26
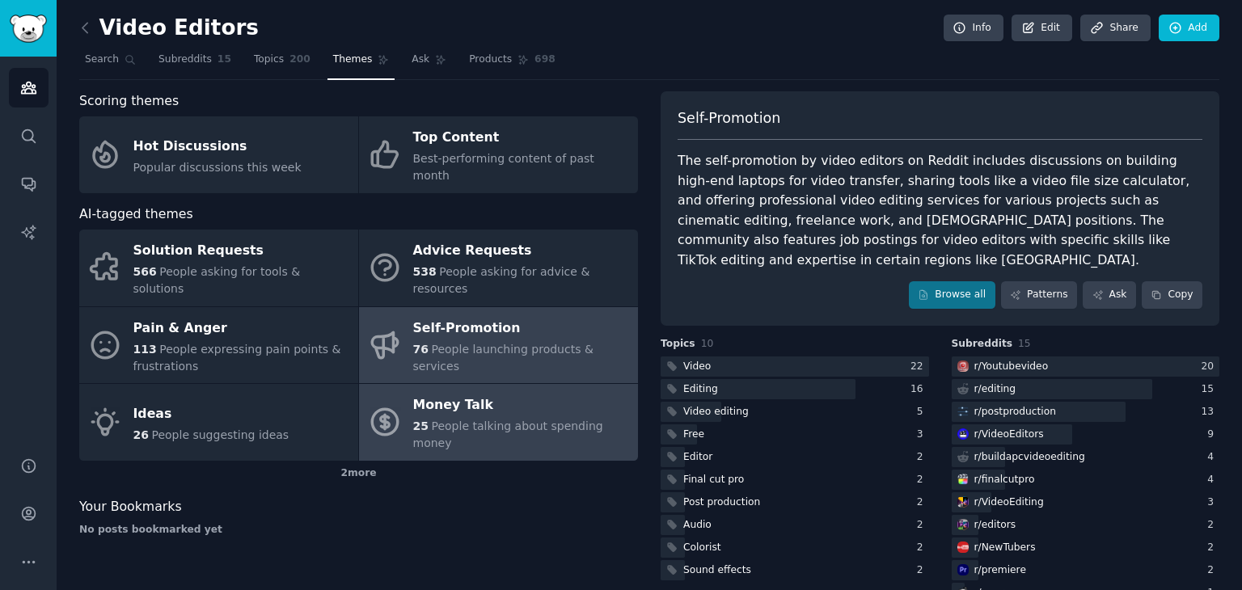
click at [498, 393] on div "Money Talk" at bounding box center [521, 406] width 217 height 26
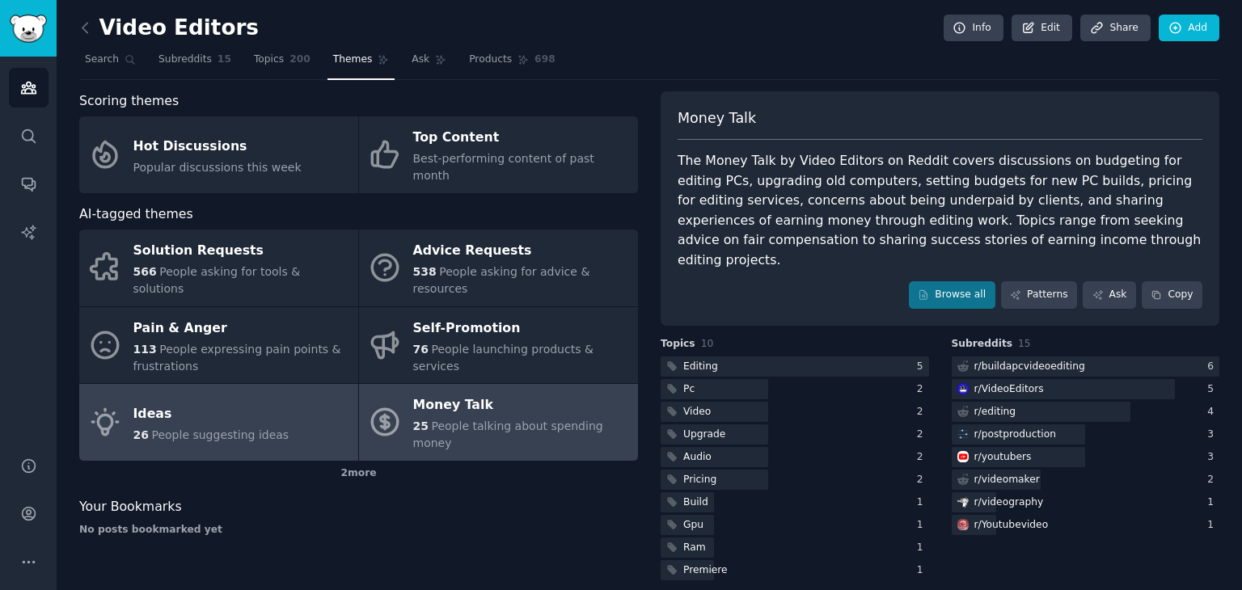
click at [191, 401] on div "Ideas" at bounding box center [211, 414] width 156 height 26
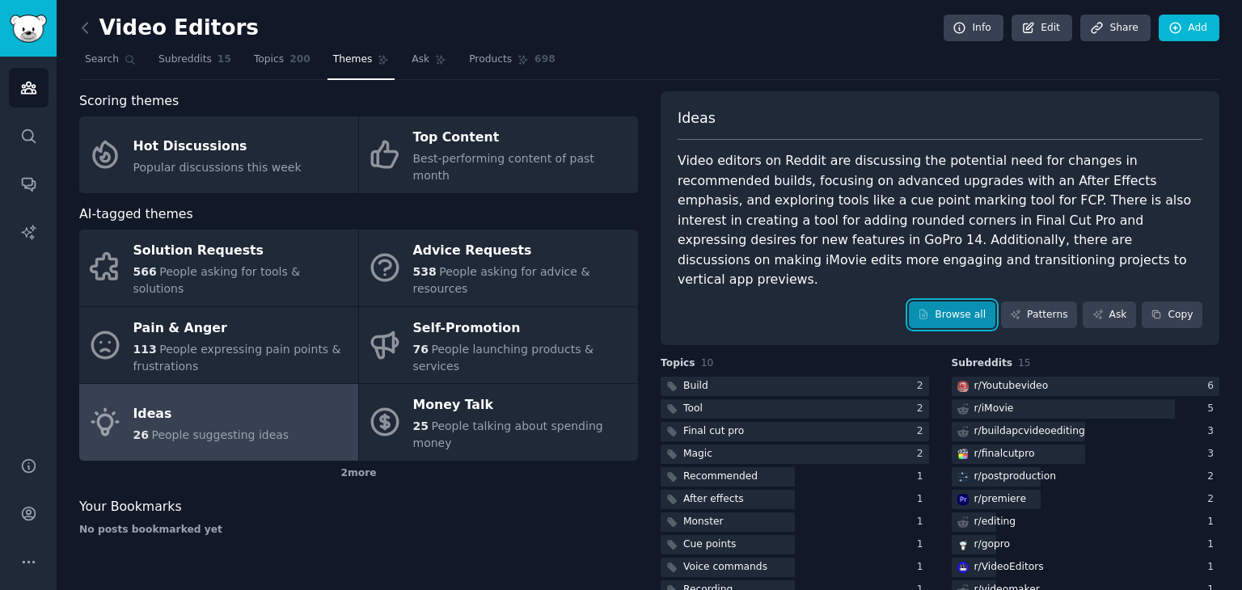
click at [977, 302] on link "Browse all" at bounding box center [952, 316] width 87 height 28
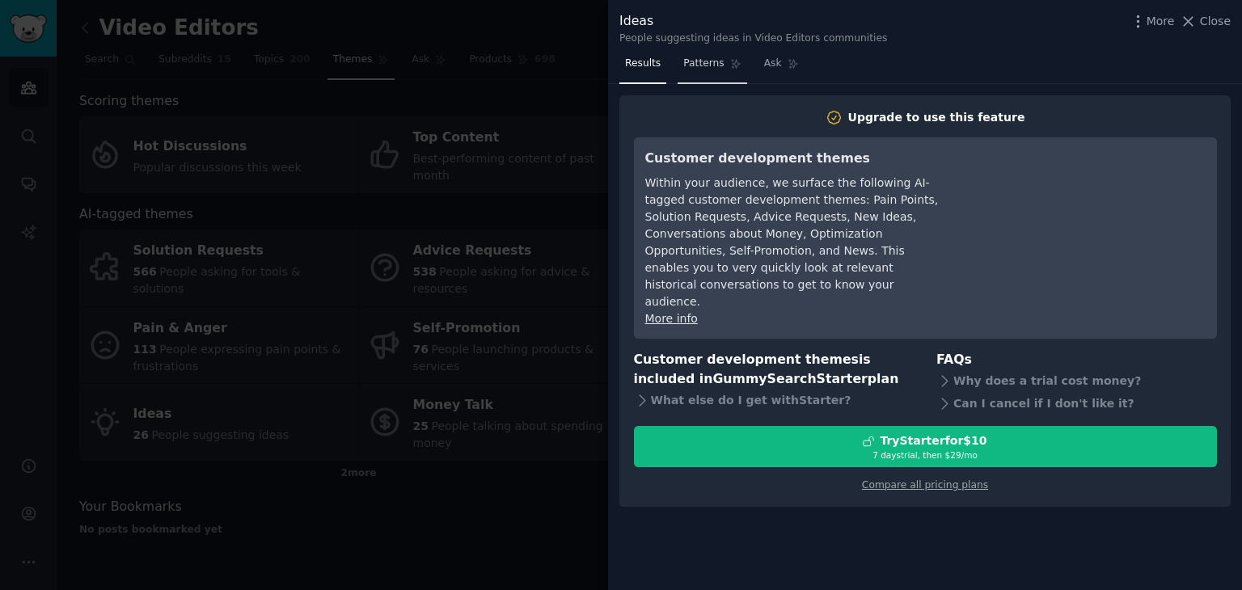
click at [702, 74] on link "Patterns" at bounding box center [712, 67] width 69 height 33
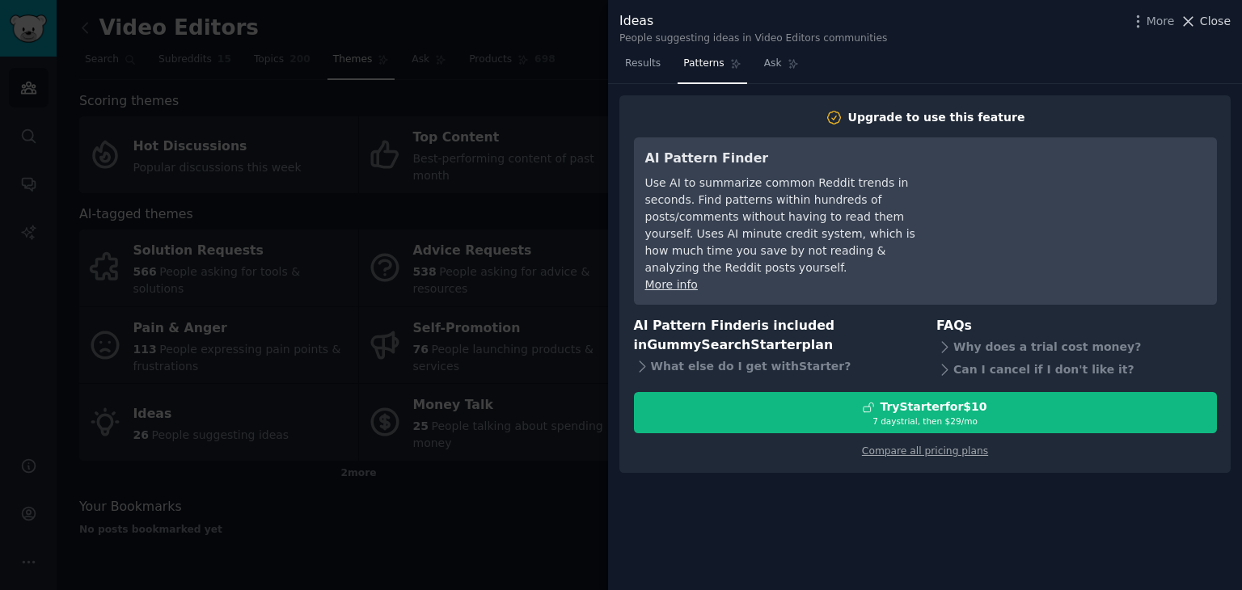
click at [1221, 24] on span "Close" at bounding box center [1215, 21] width 31 height 17
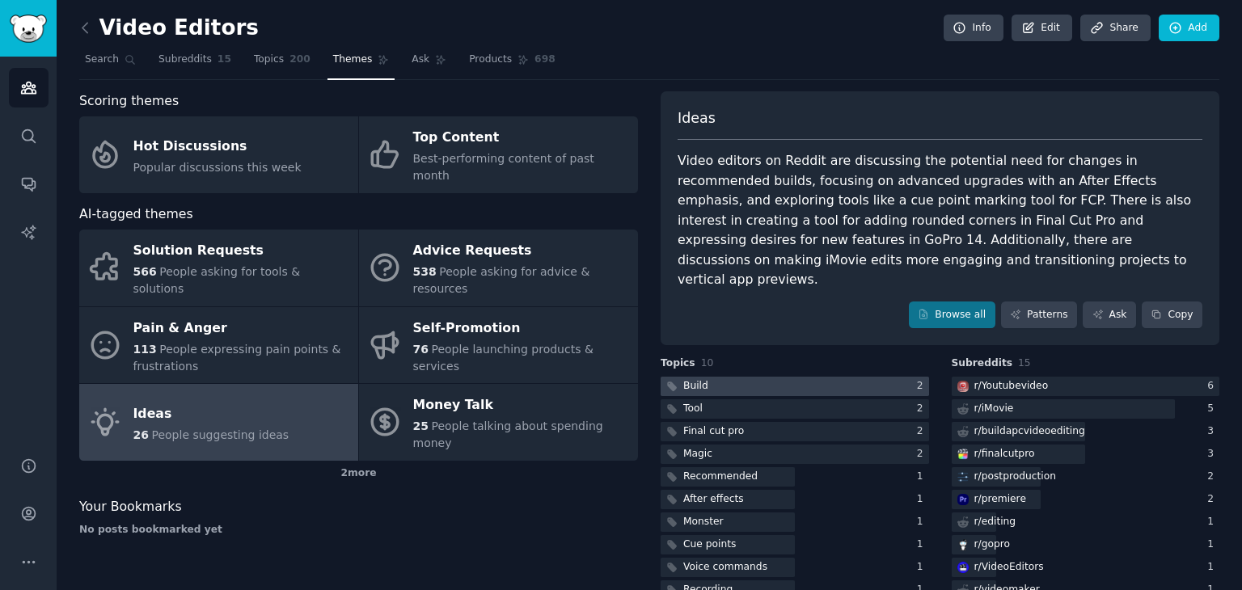
click at [701, 379] on div "Build" at bounding box center [696, 386] width 25 height 15
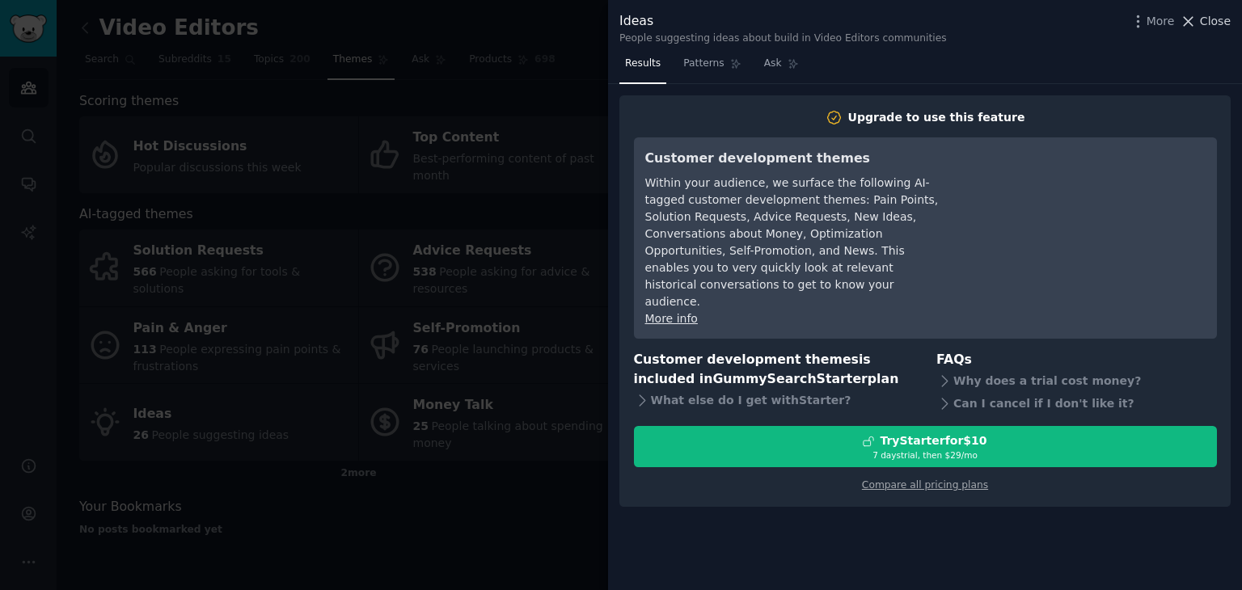
click at [1209, 24] on span "Close" at bounding box center [1215, 21] width 31 height 17
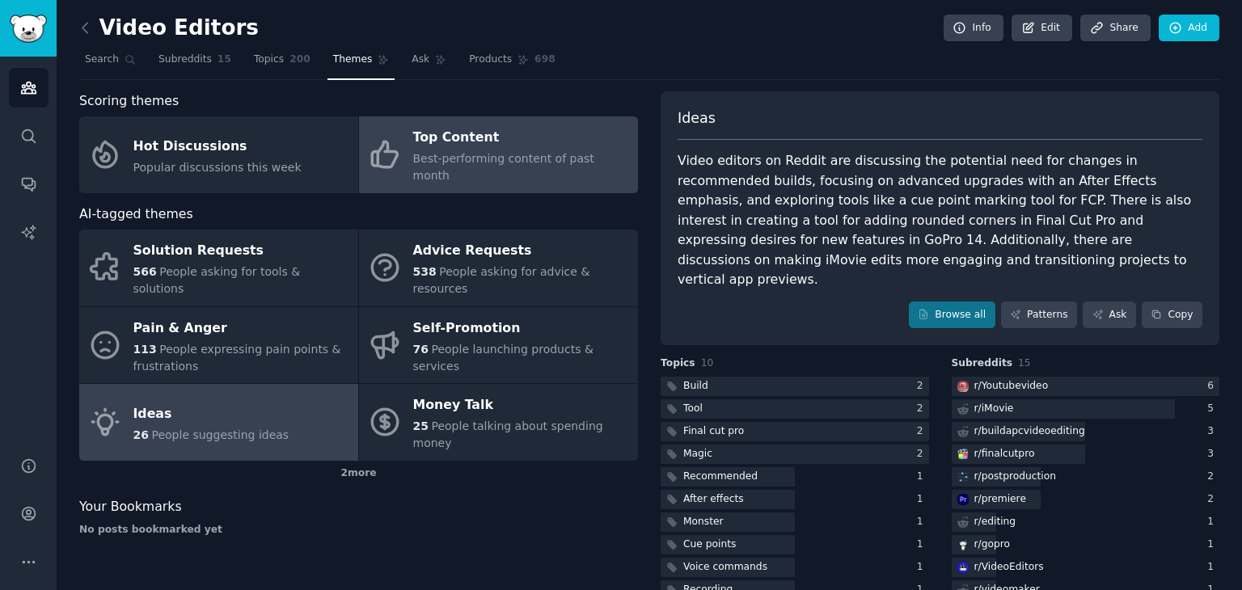
click at [454, 154] on span "Best-performing content of past month" at bounding box center [503, 167] width 181 height 30
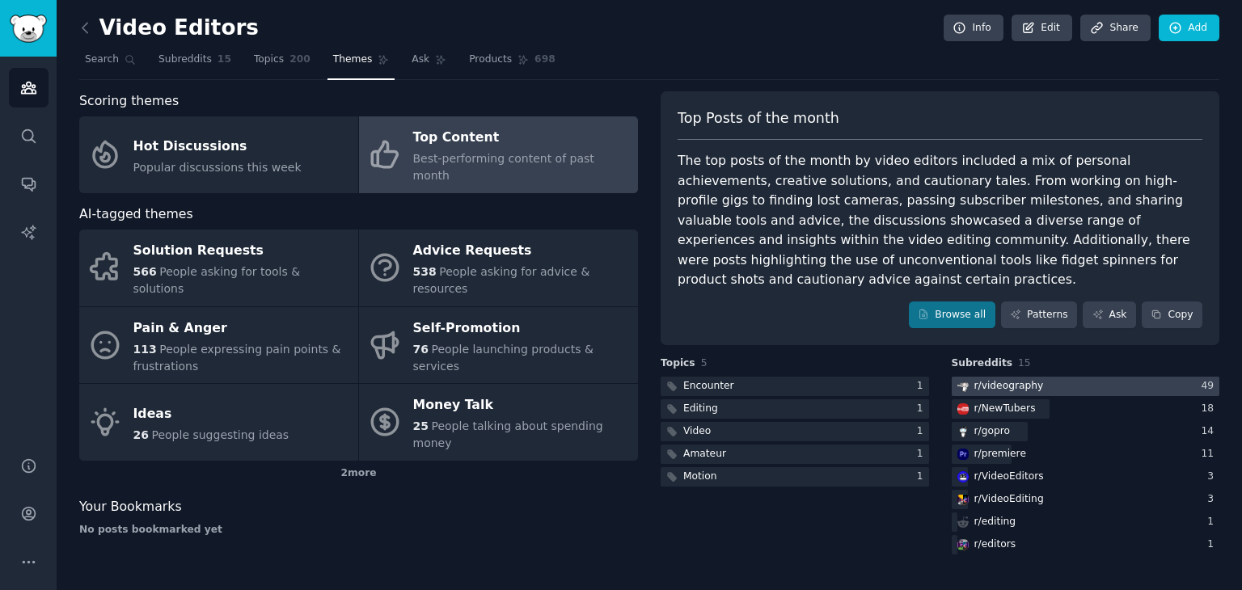
click at [1023, 379] on div "r/ videography" at bounding box center [1010, 386] width 70 height 15
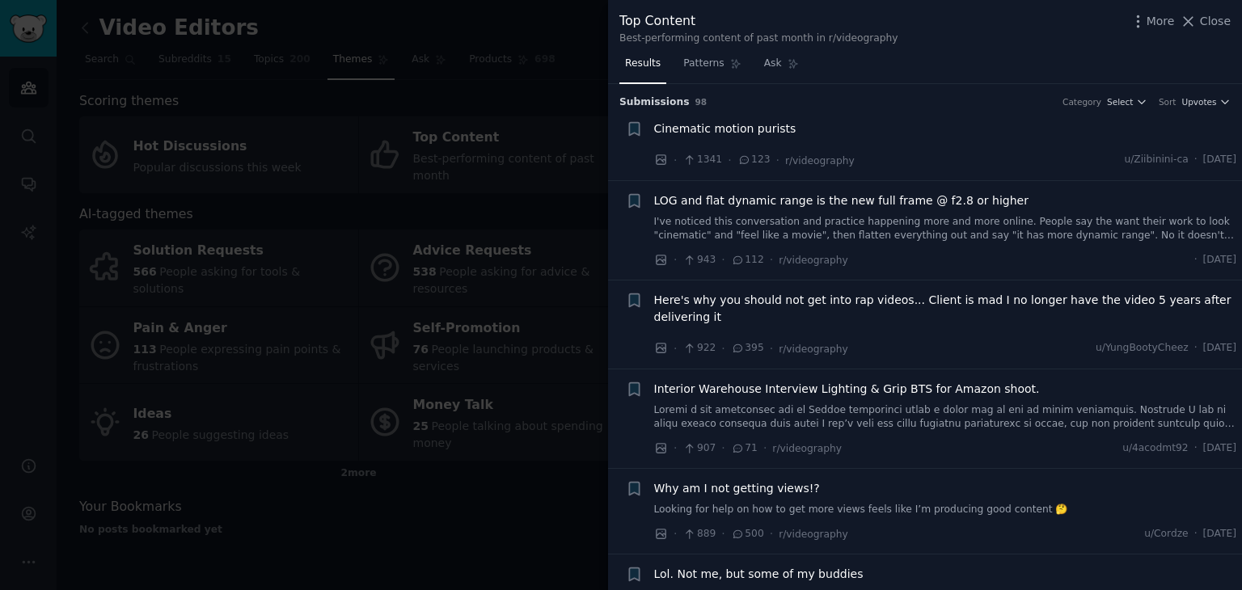
click at [855, 476] on li "+ Why am I not getting views!? Looking for help on how to get more views feels …" at bounding box center [925, 511] width 634 height 85
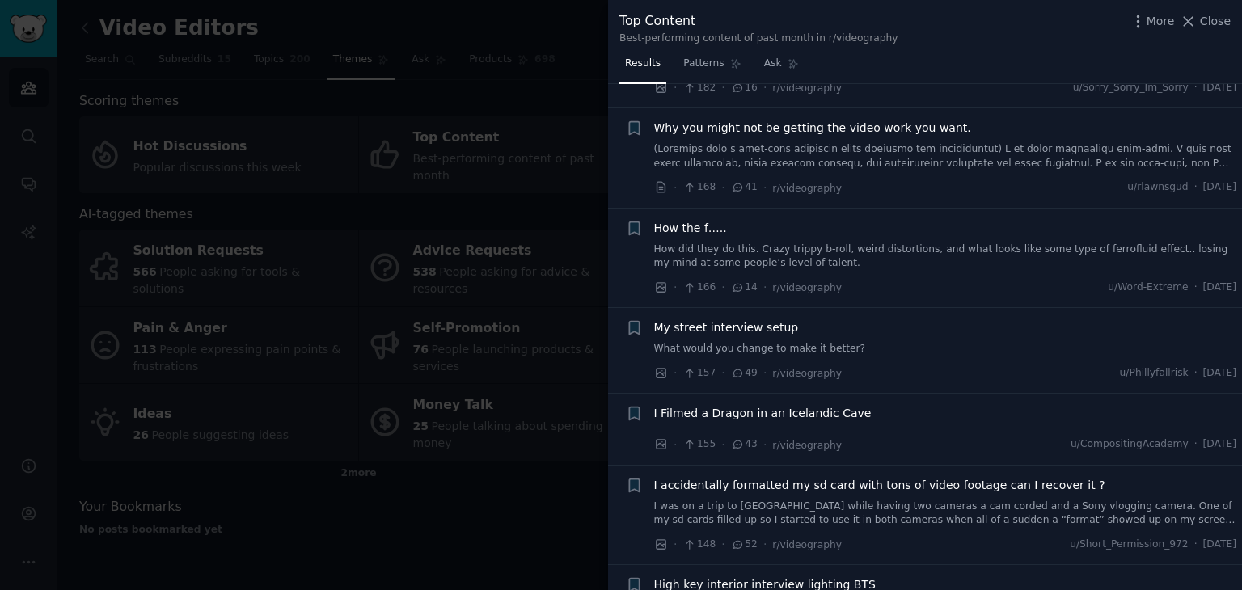
scroll to position [3300, 0]
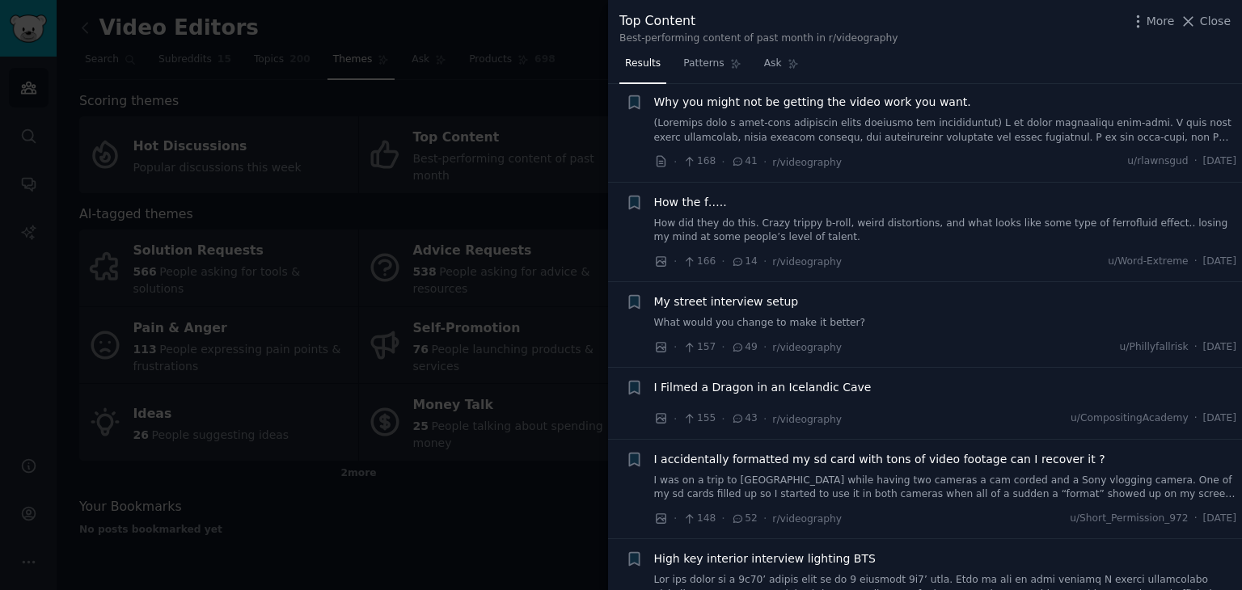
click at [734, 295] on span "My street interview setup" at bounding box center [726, 302] width 145 height 17
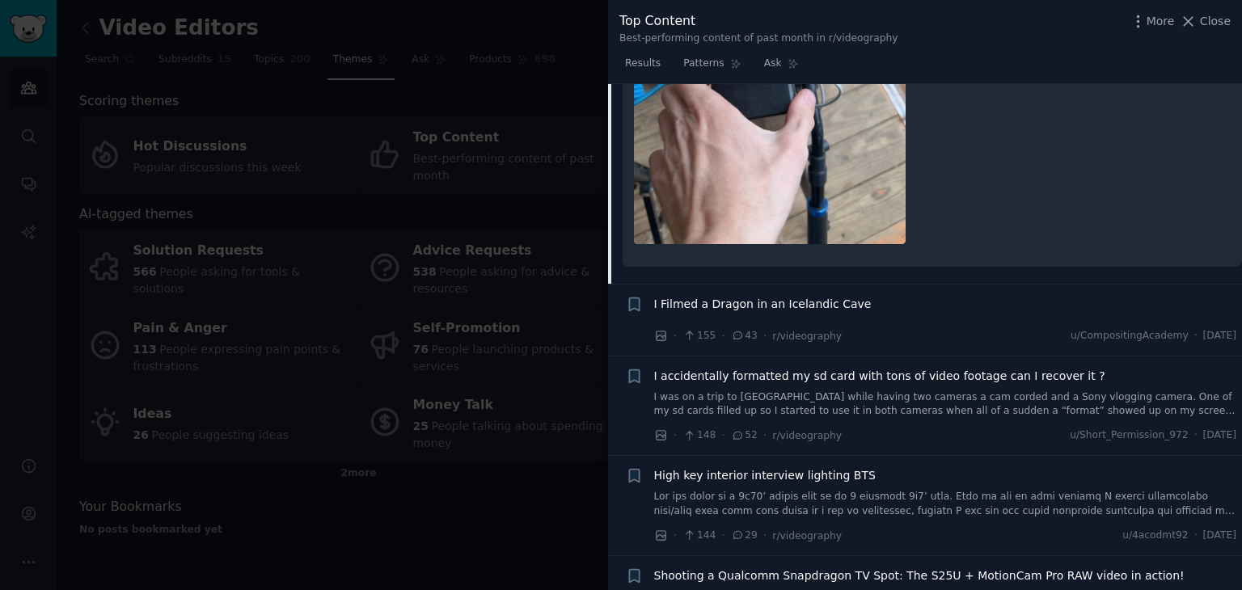
scroll to position [4042, 0]
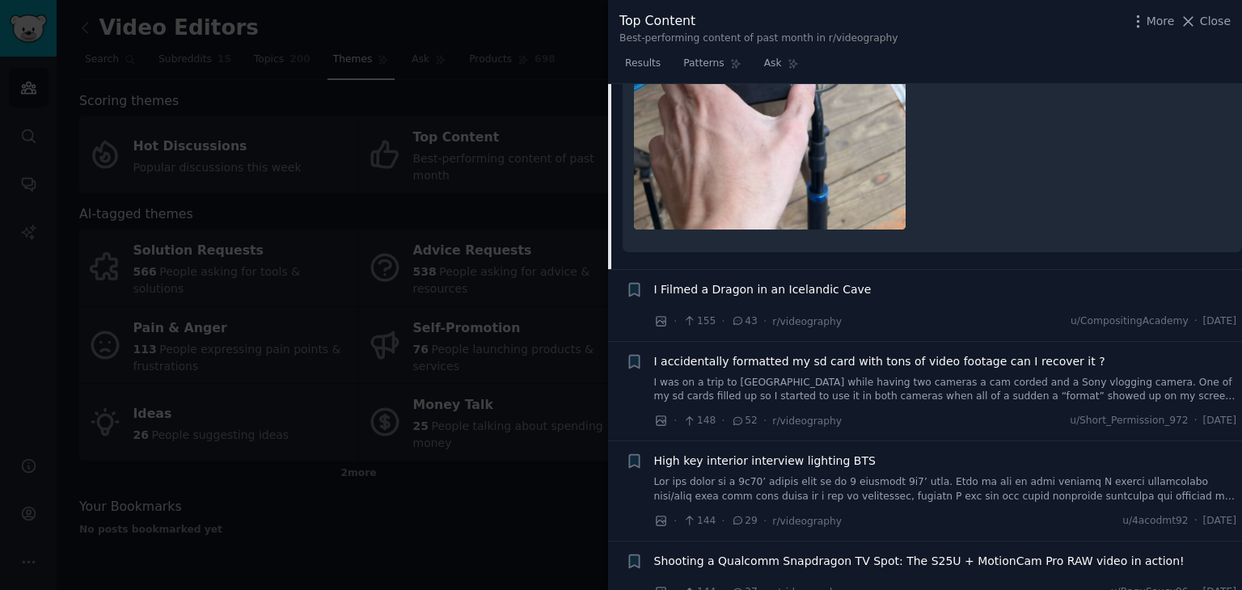
click at [745, 286] on span "I Filmed a Dragon in an Icelandic Cave" at bounding box center [763, 289] width 218 height 17
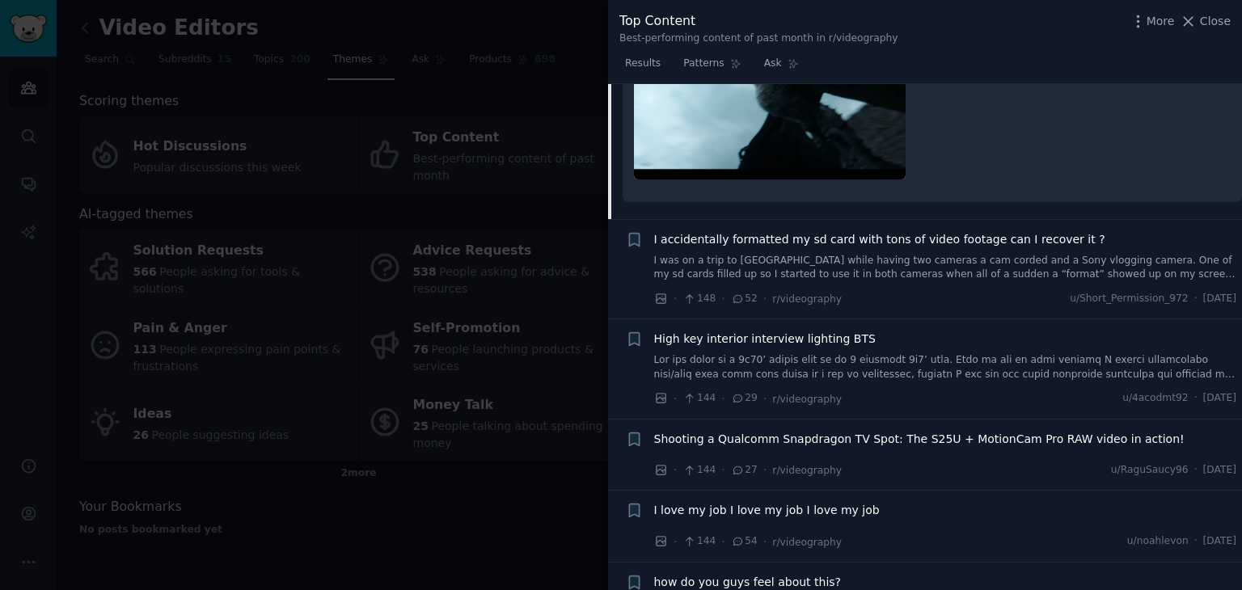
scroll to position [3837, 0]
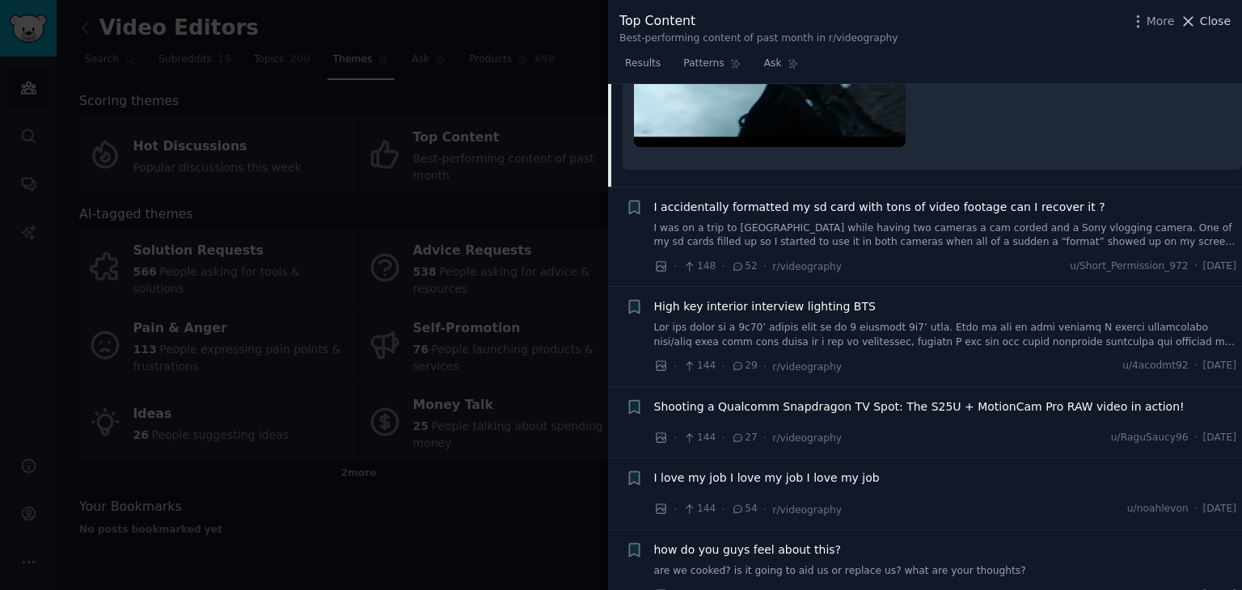
click at [1207, 17] on span "Close" at bounding box center [1215, 21] width 31 height 17
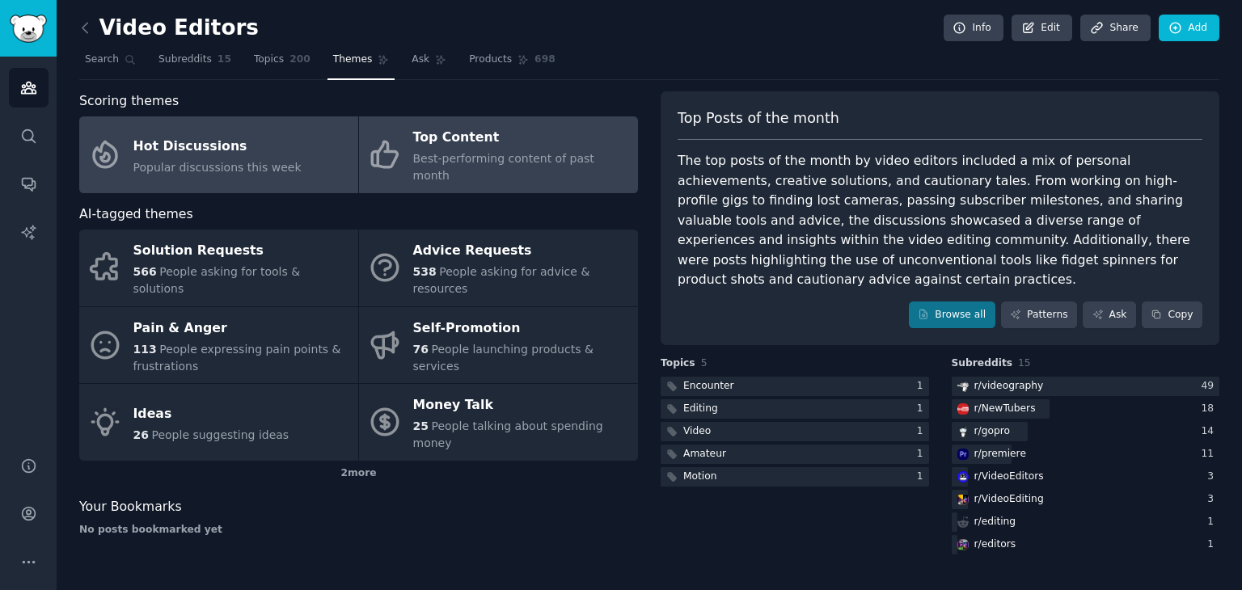
click at [190, 162] on span "Popular discussions this week" at bounding box center [217, 167] width 168 height 13
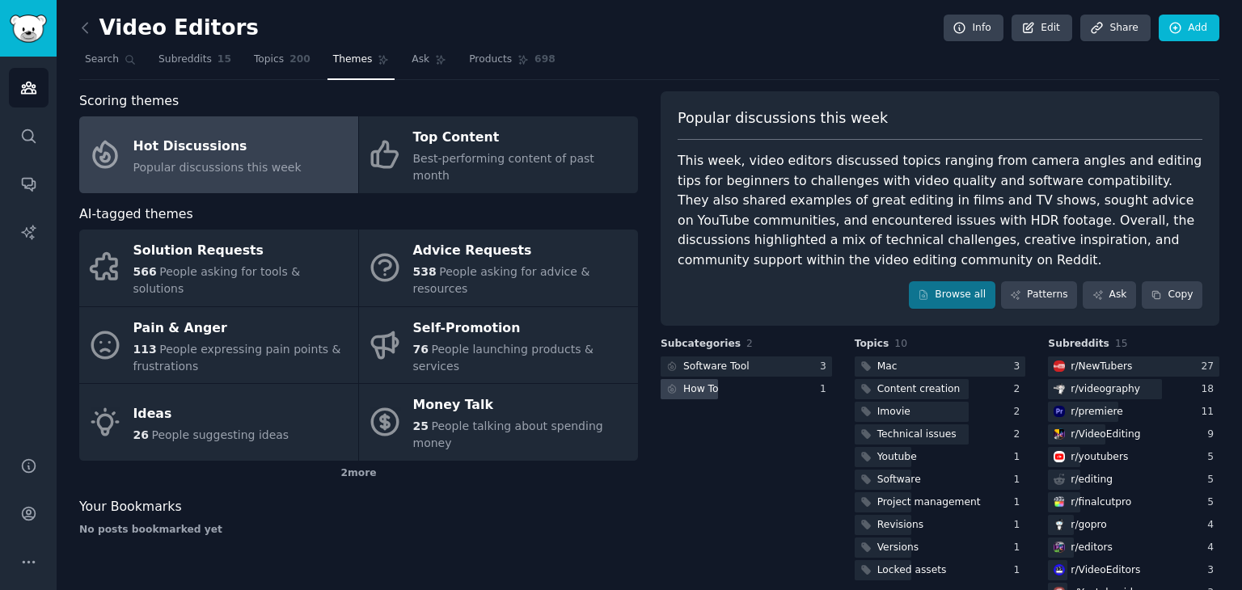
click at [696, 393] on div "How To" at bounding box center [702, 390] width 36 height 15
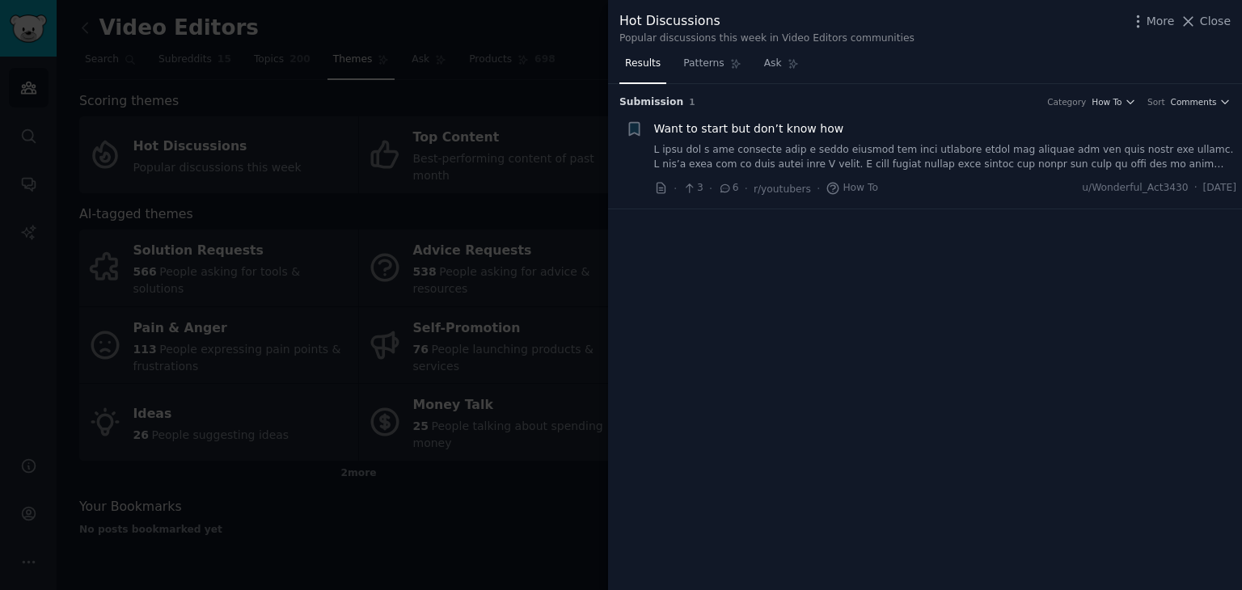
click at [768, 130] on span "Want to start but don’t know how" at bounding box center [749, 129] width 190 height 17
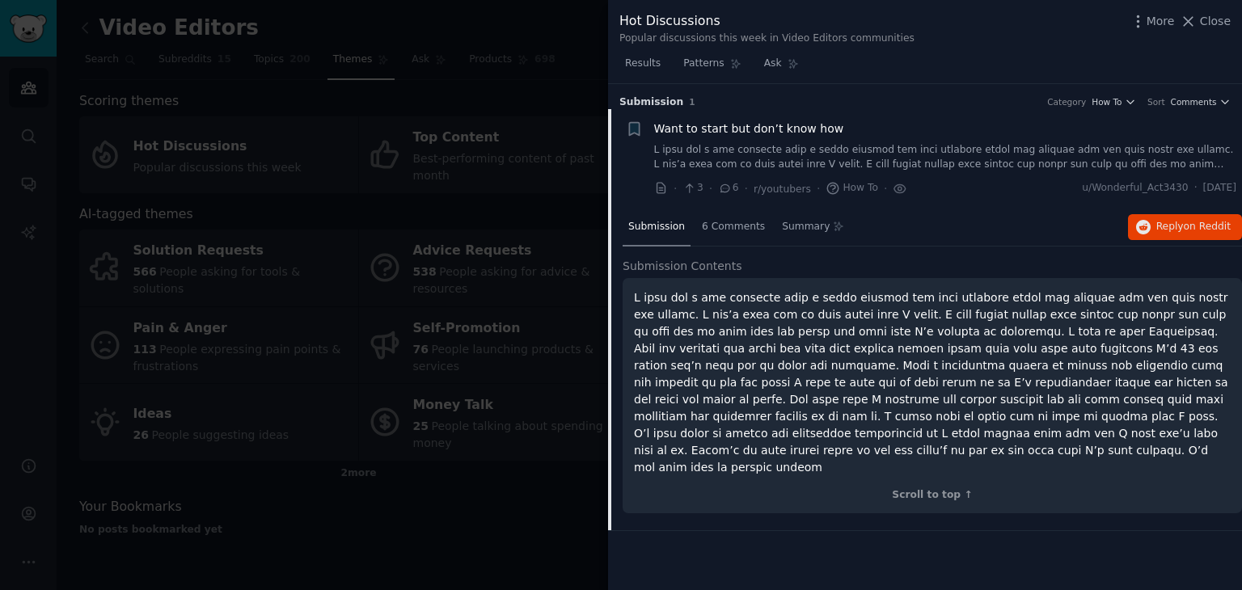
click at [891, 304] on p at bounding box center [932, 383] width 597 height 187
click at [1197, 18] on icon at bounding box center [1188, 21] width 17 height 17
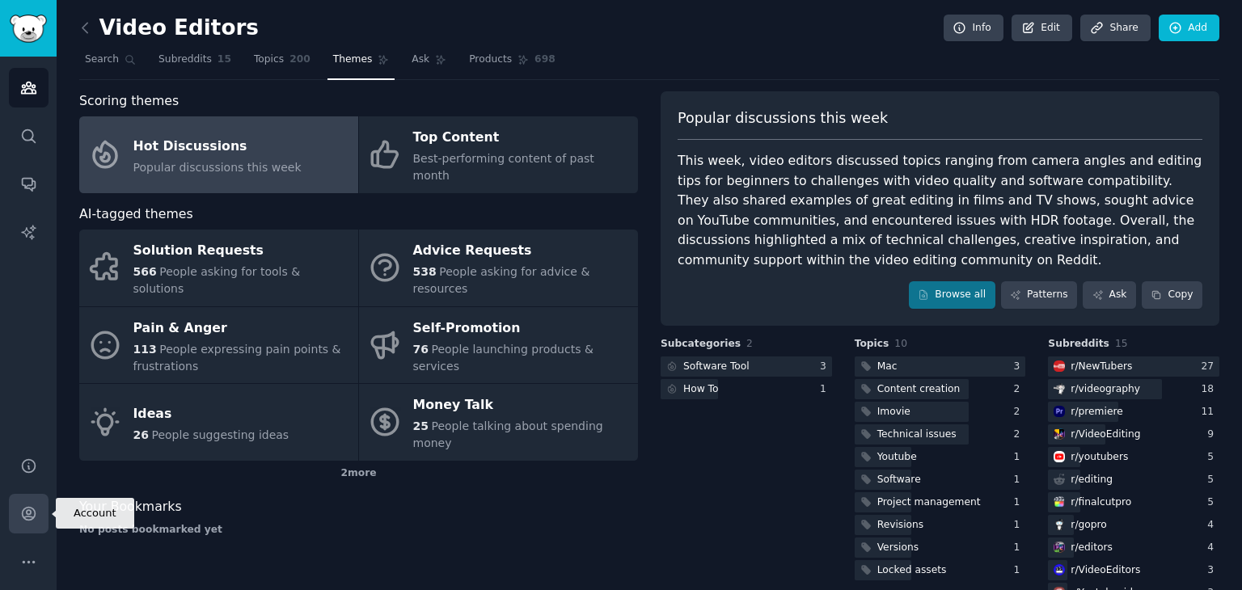
click at [31, 512] on icon "Sidebar" at bounding box center [28, 514] width 13 height 13
